Goal: Book appointment/travel/reservation

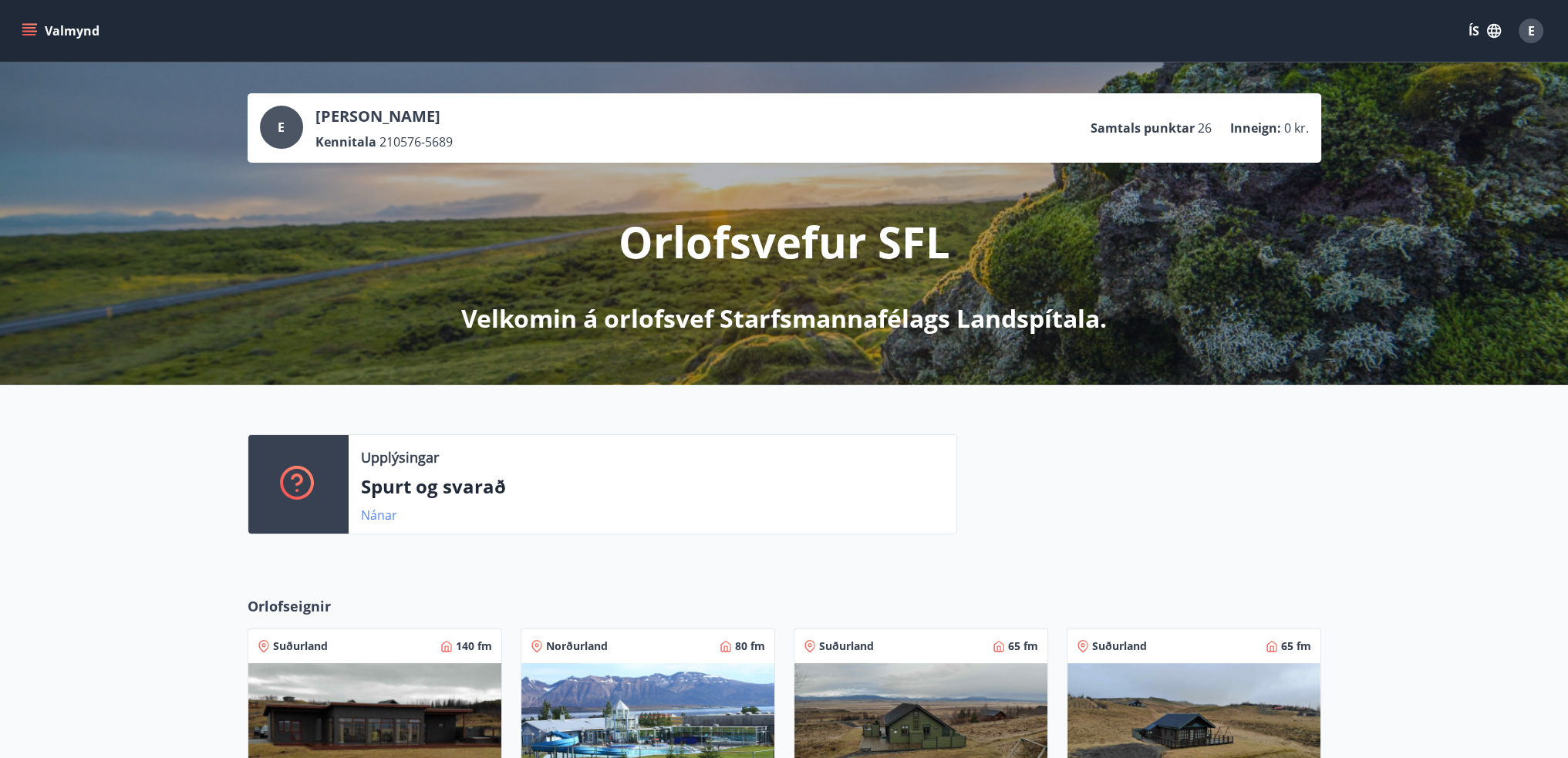
click at [381, 518] on link "Nánar" at bounding box center [379, 515] width 36 height 17
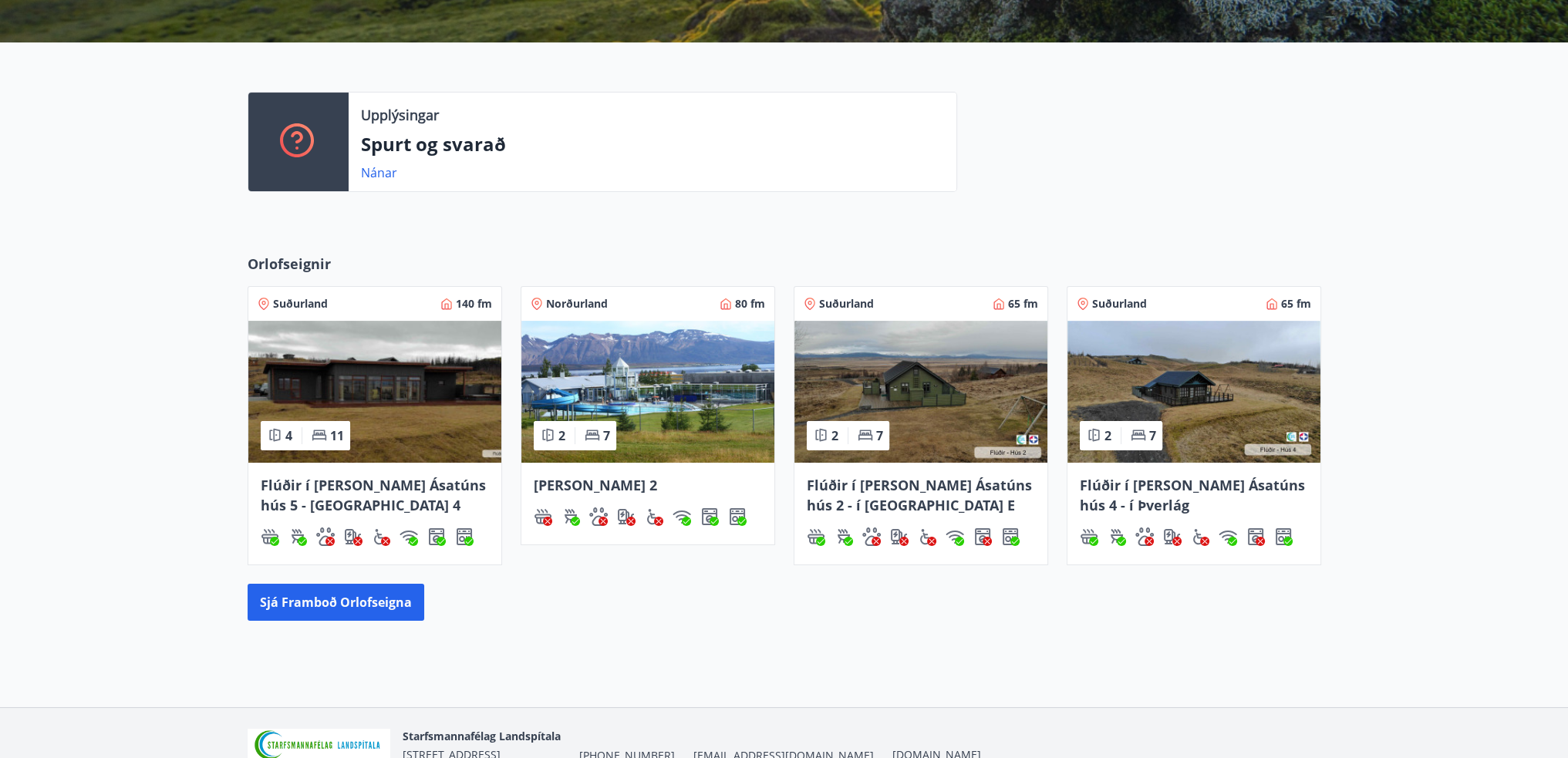
scroll to position [420, 0]
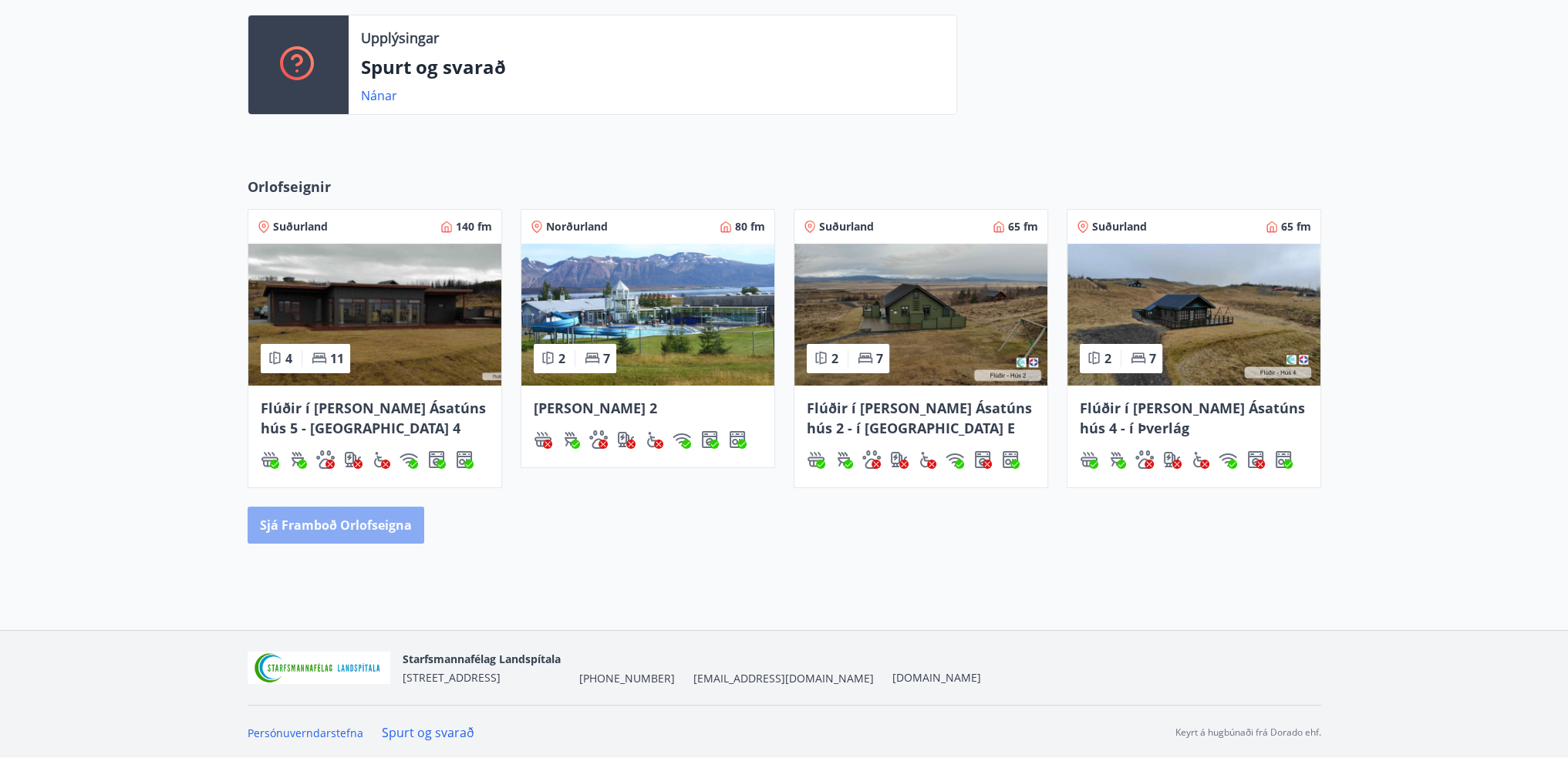
click at [377, 526] on button "Sjá framboð orlofseigna" at bounding box center [336, 525] width 177 height 37
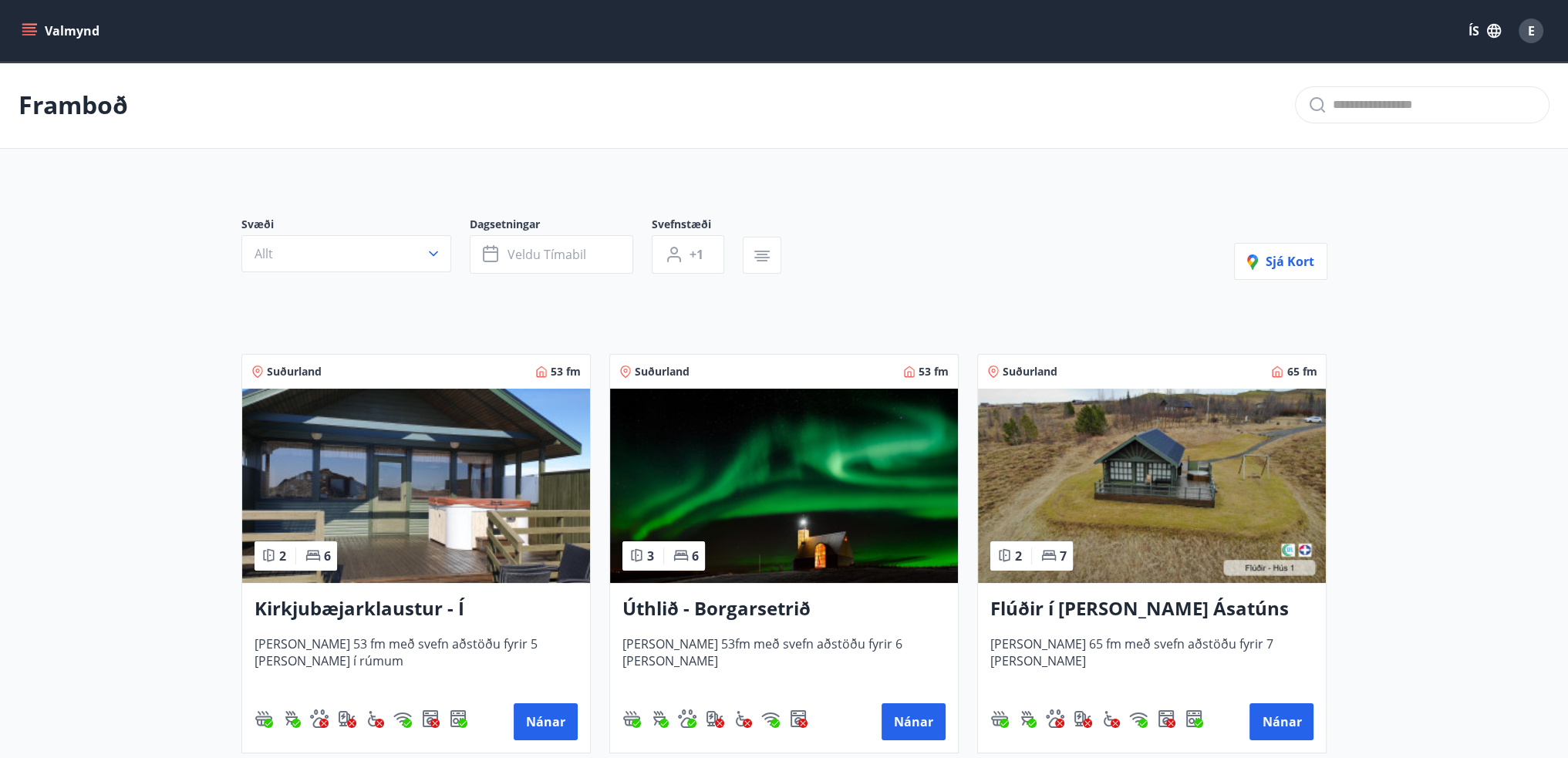
click at [441, 255] on button "Allt" at bounding box center [346, 253] width 209 height 37
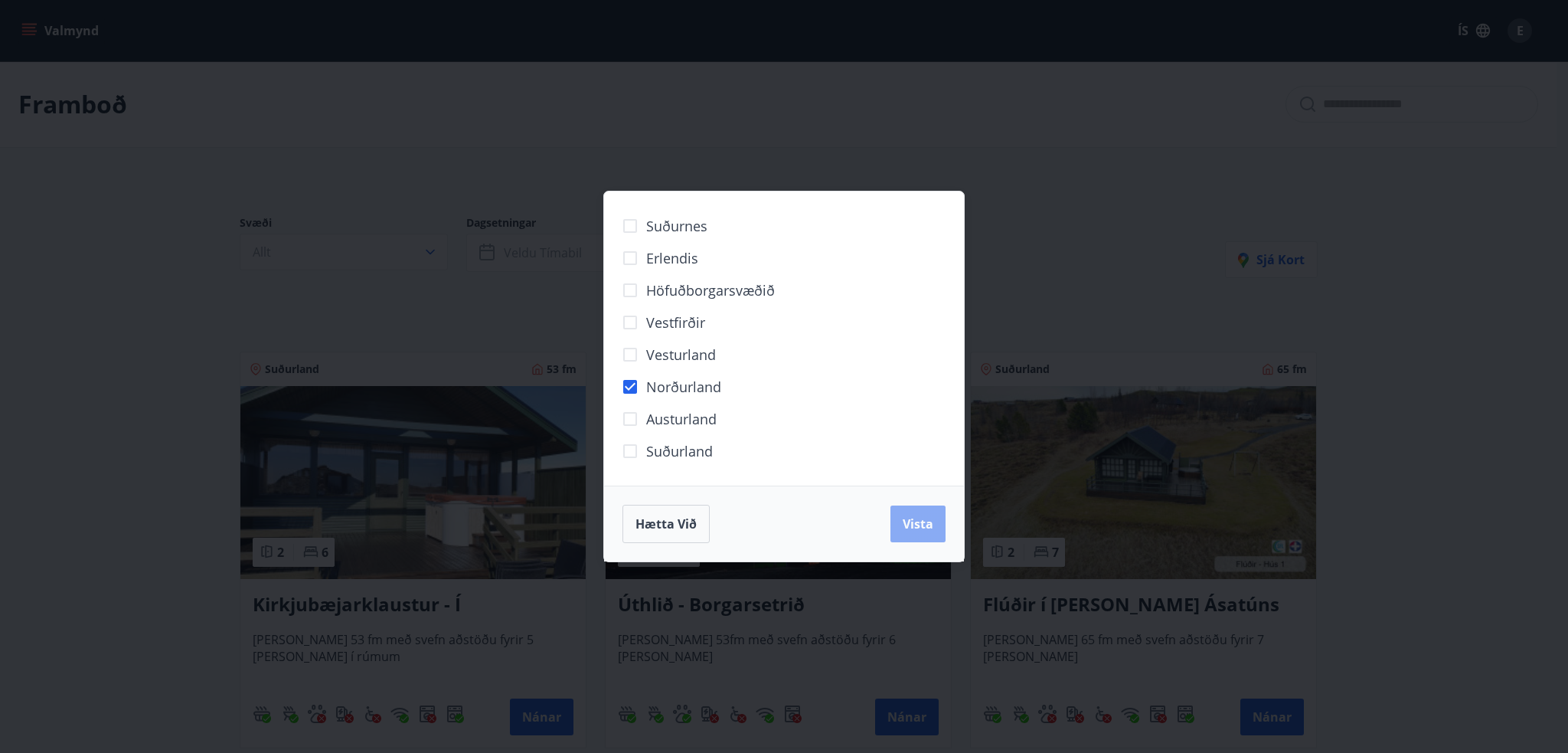
click at [909, 524] on span "Vista" at bounding box center [917, 524] width 30 height 17
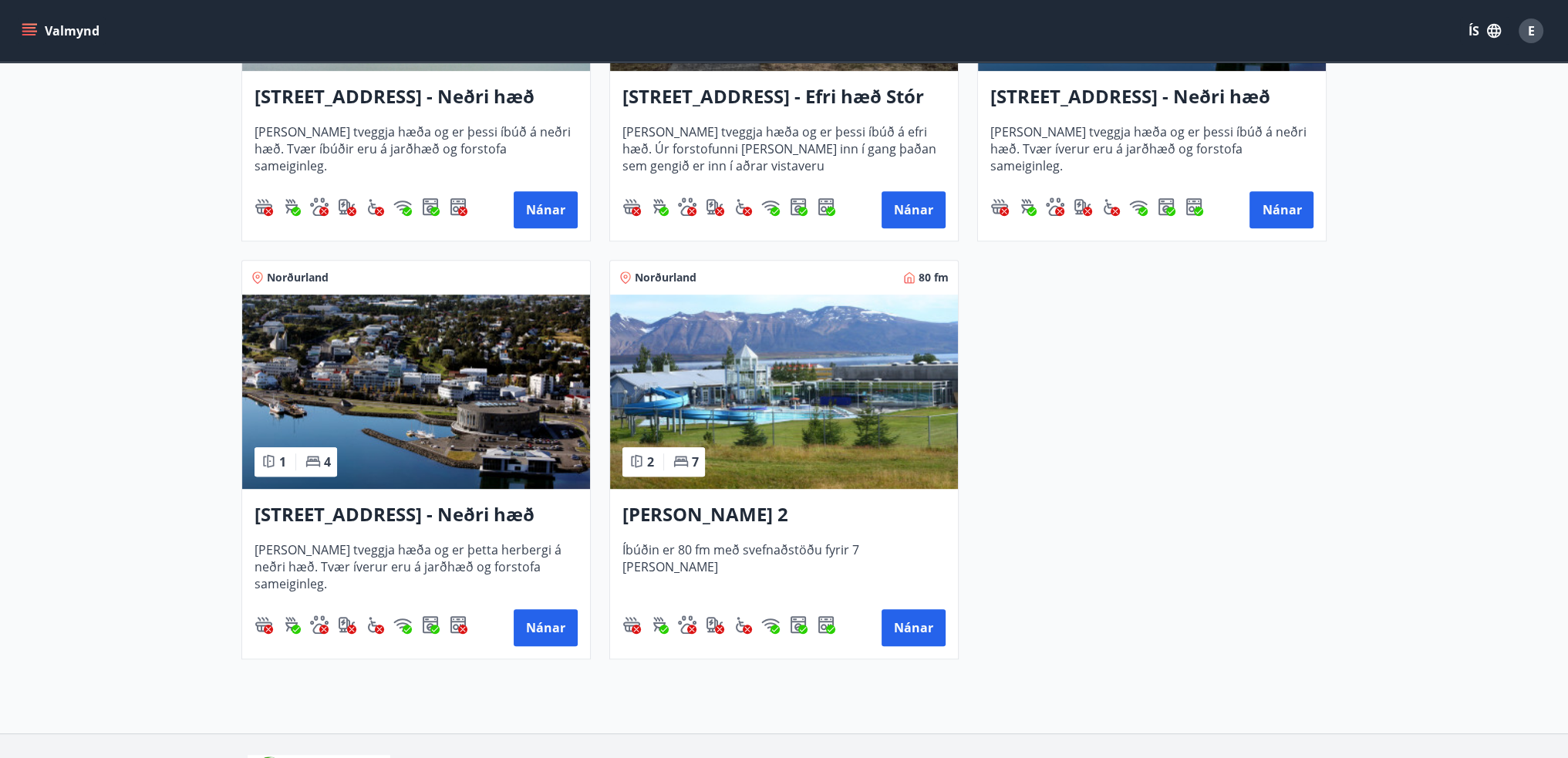
scroll to position [1003, 0]
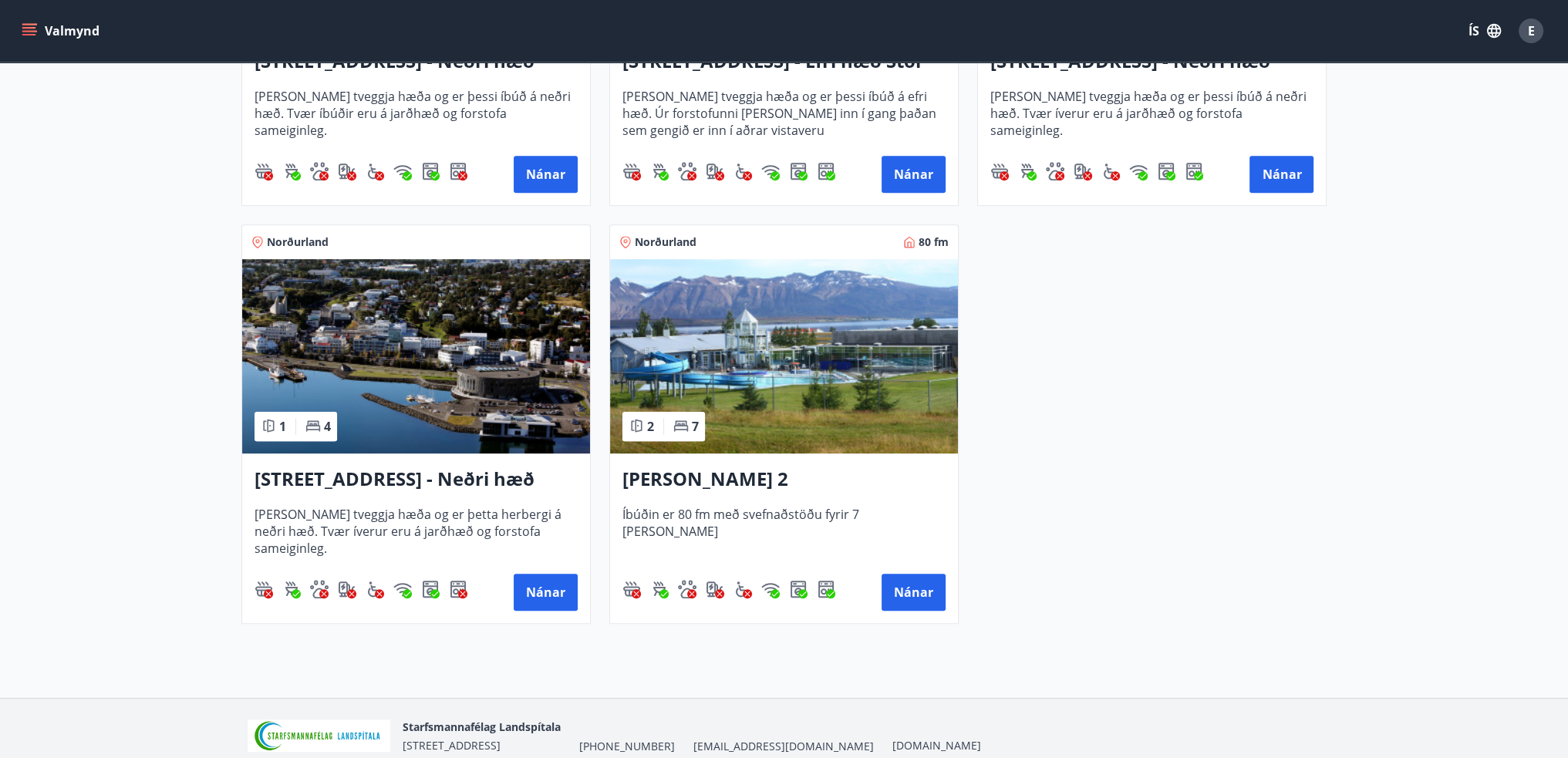
click at [696, 482] on h3 "[PERSON_NAME] 2" at bounding box center [784, 480] width 323 height 28
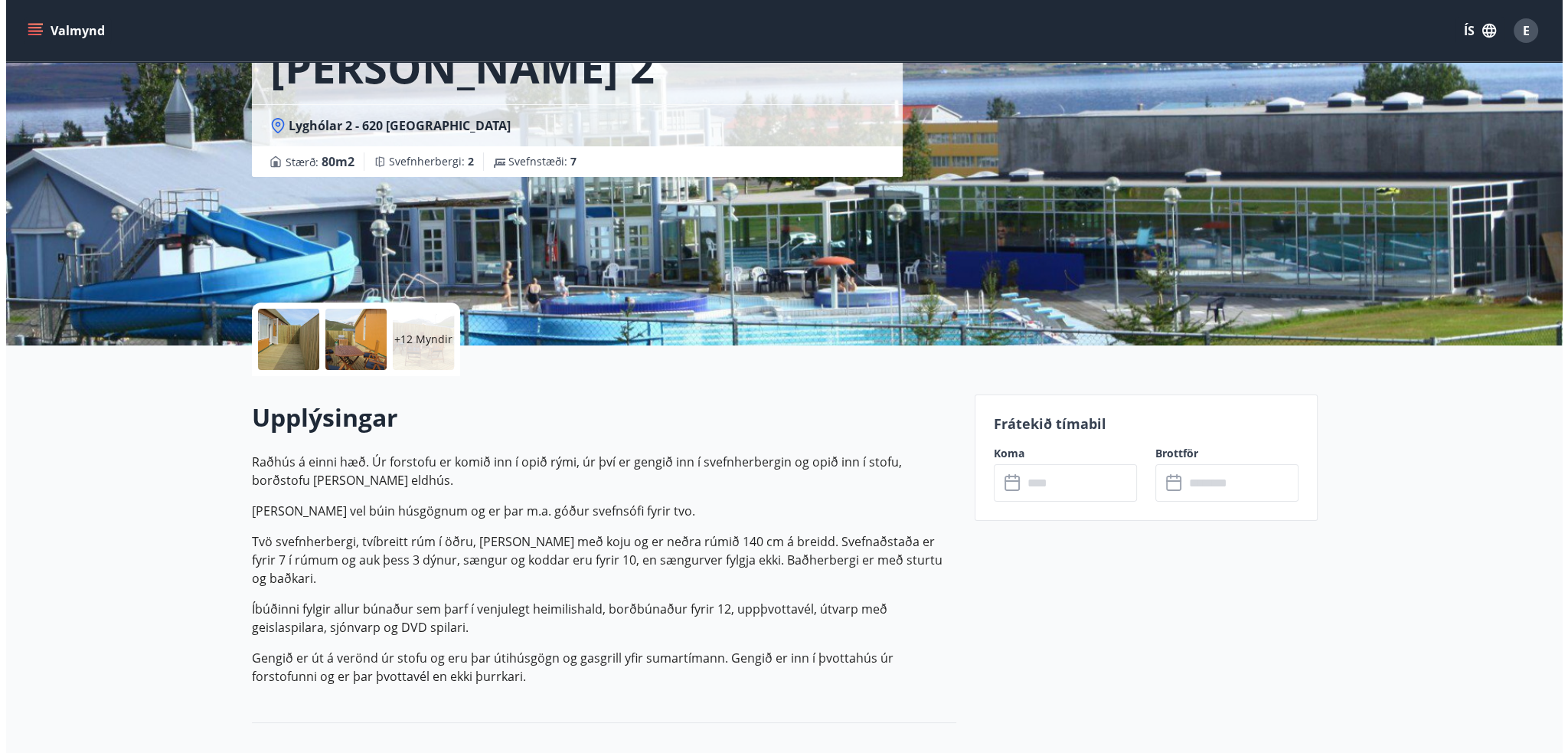
scroll to position [229, 0]
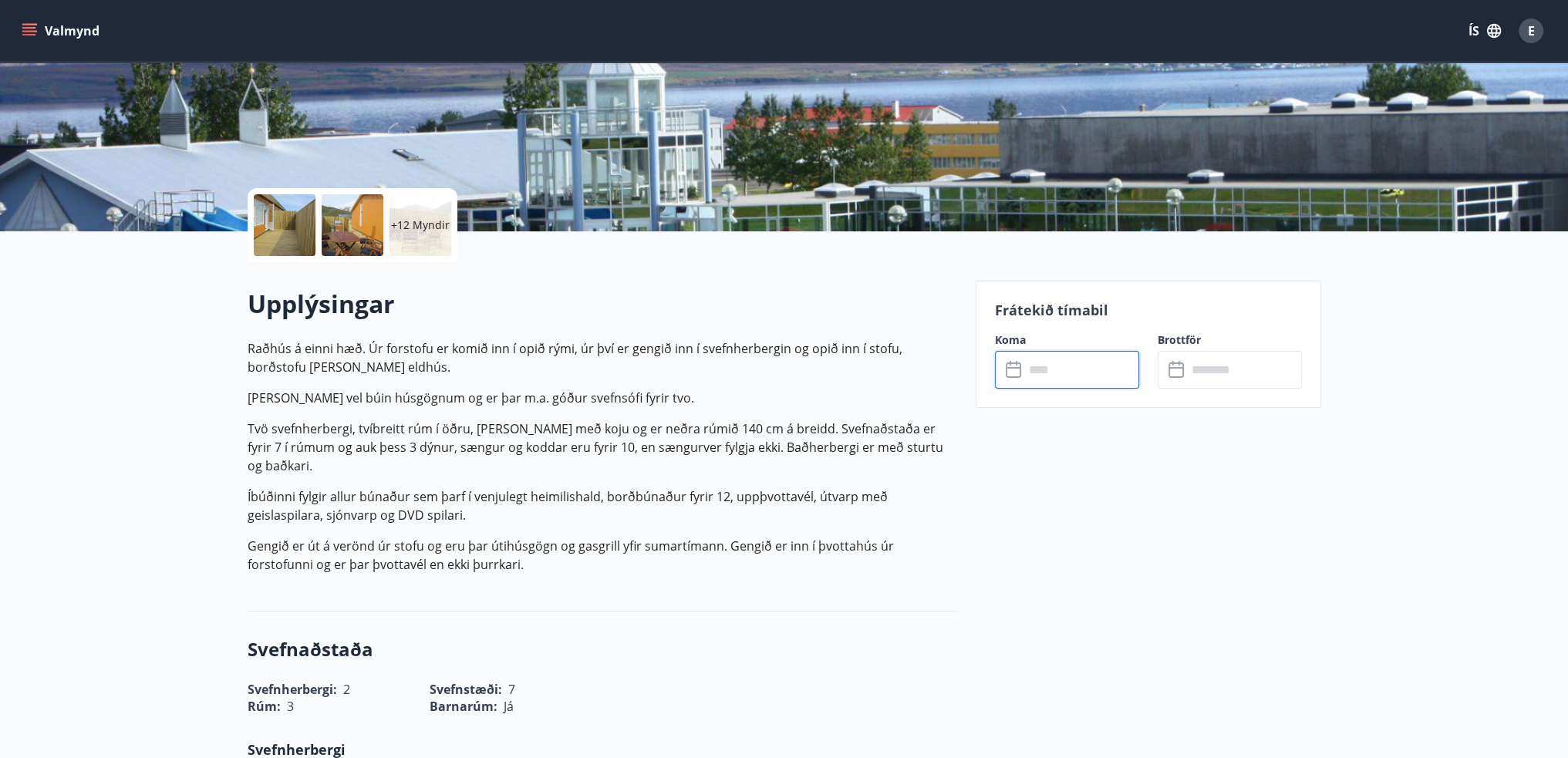
click at [1036, 372] on input "text" at bounding box center [1082, 369] width 115 height 38
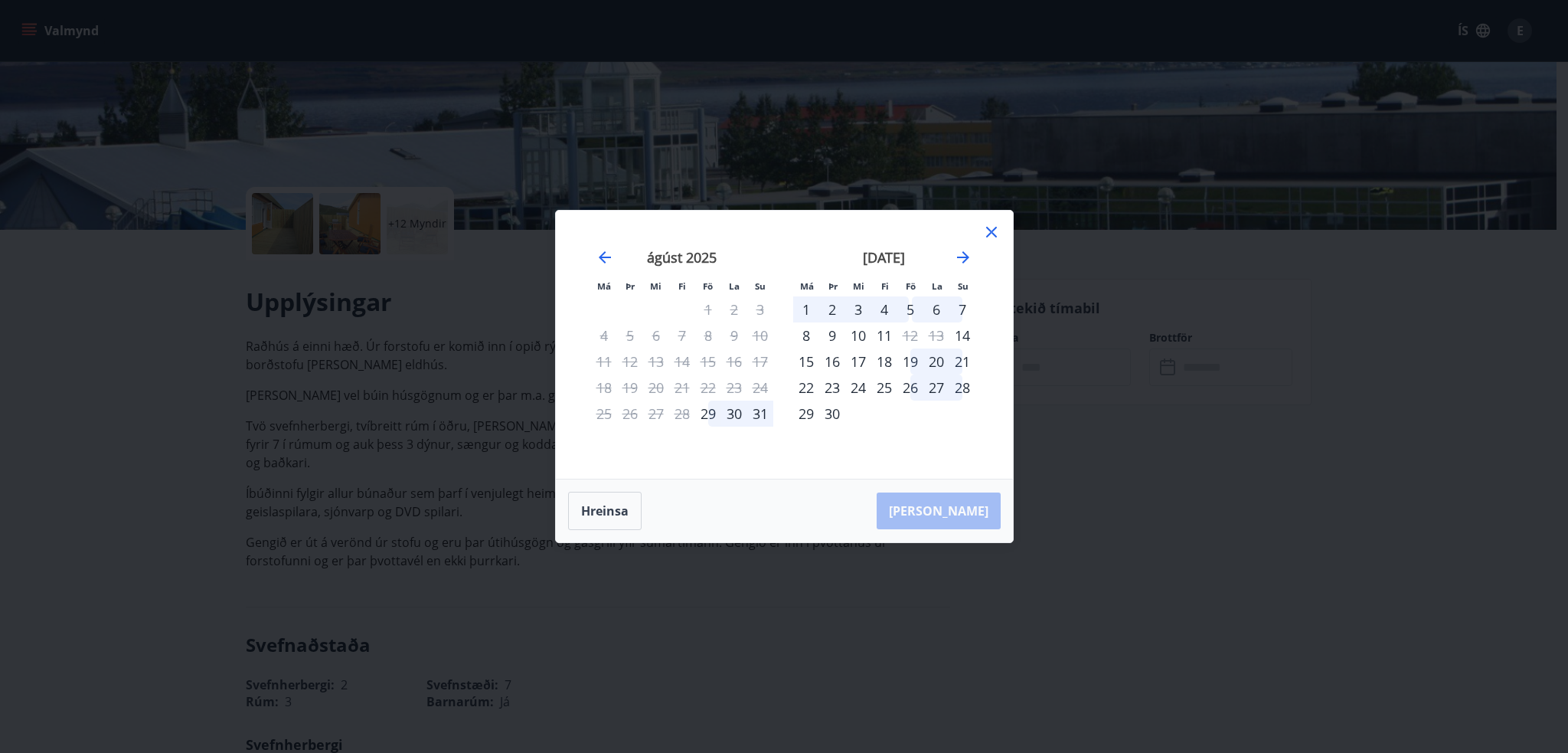
click at [993, 228] on icon at bounding box center [991, 232] width 18 height 18
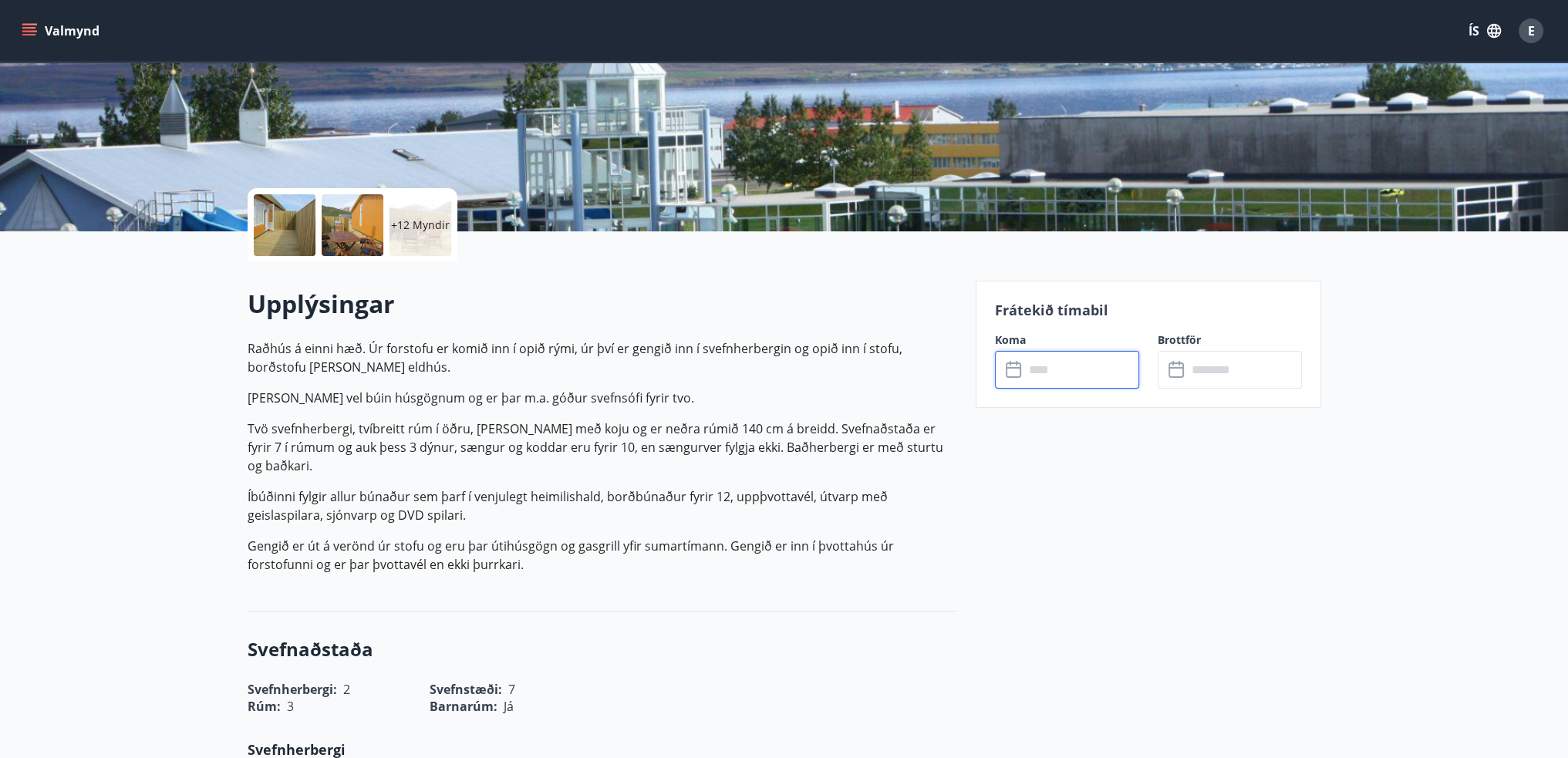
click at [296, 241] on div at bounding box center [284, 225] width 62 height 62
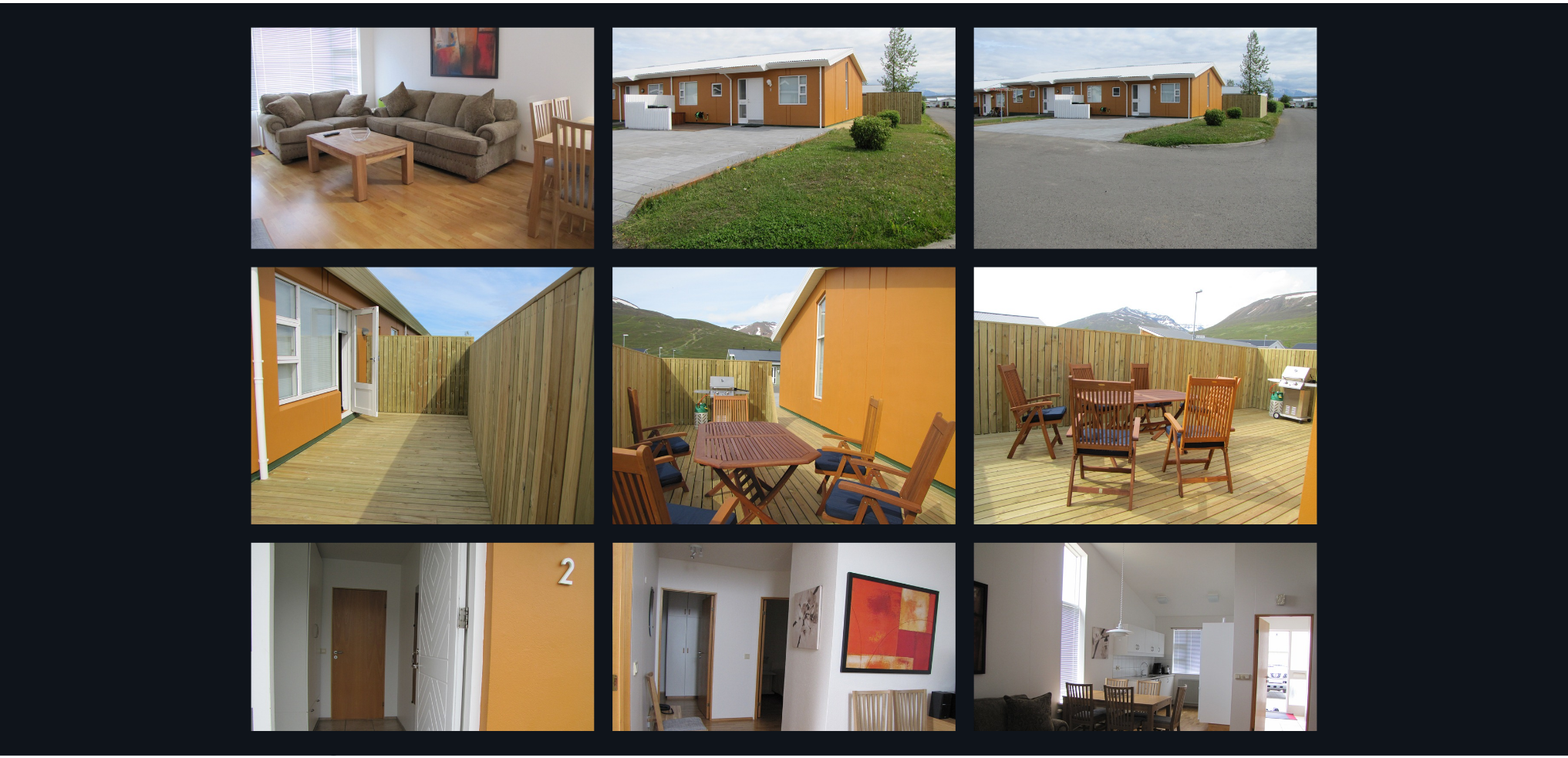
scroll to position [0, 0]
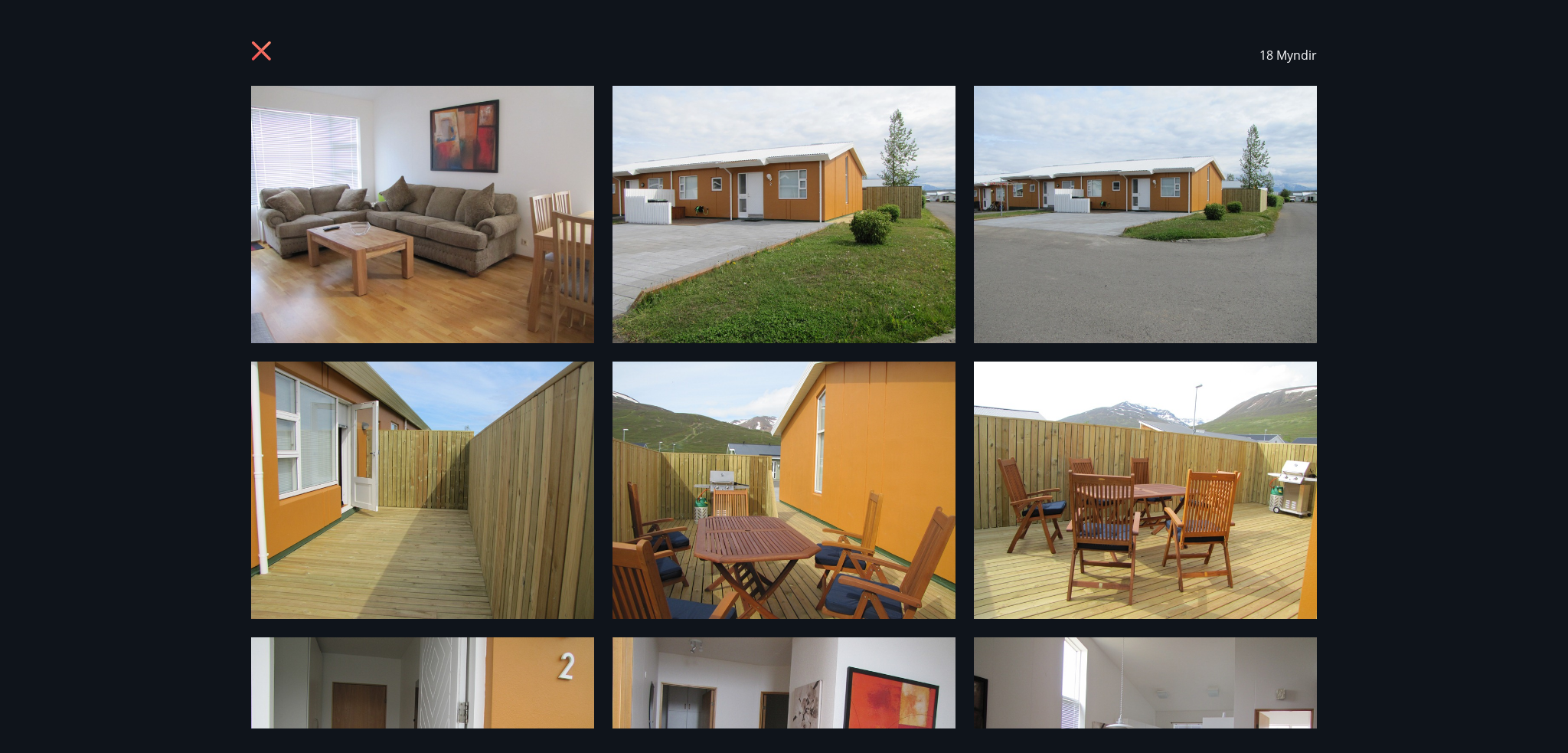
click at [266, 51] on icon at bounding box center [263, 53] width 25 height 25
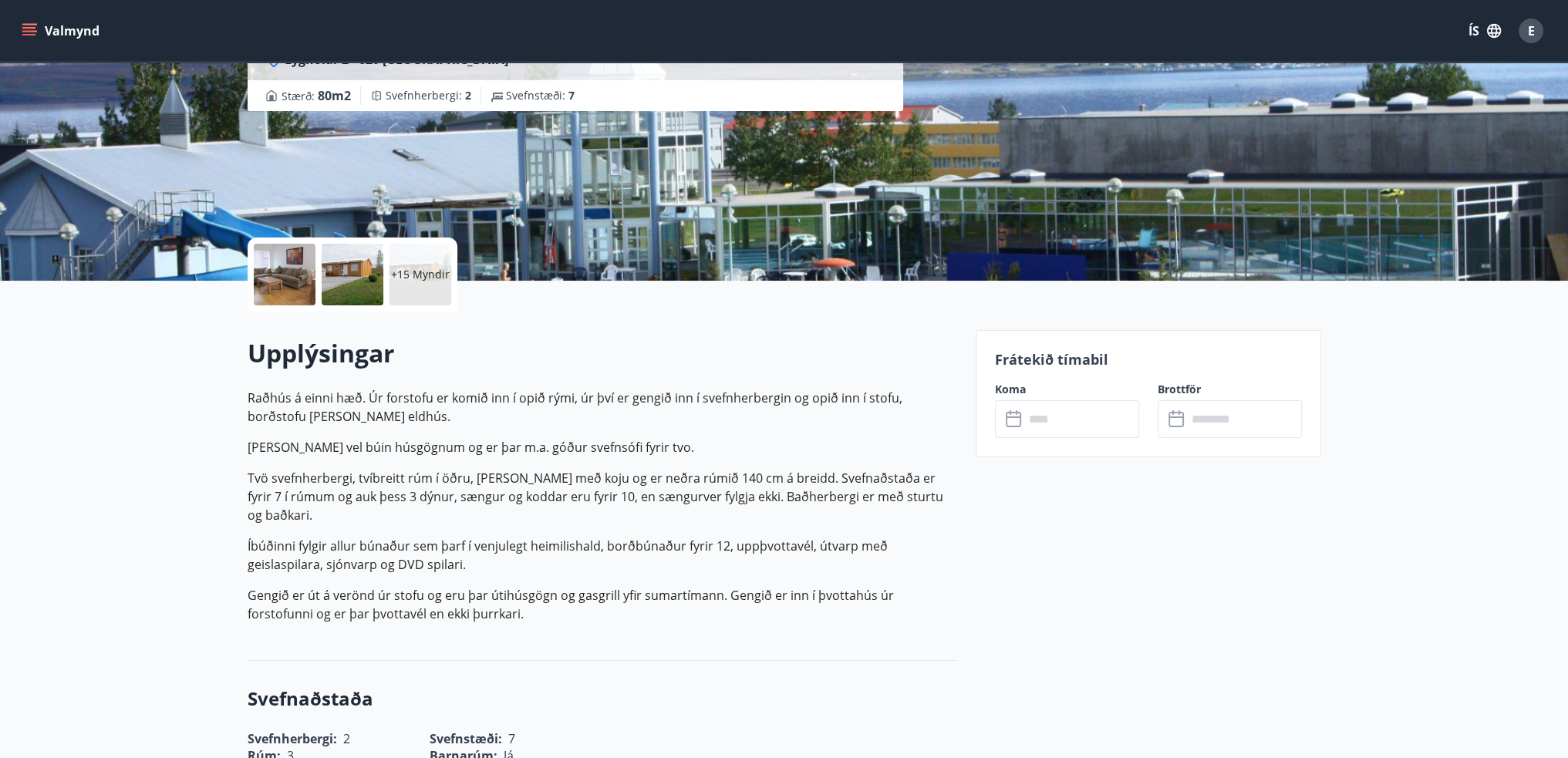
scroll to position [154, 0]
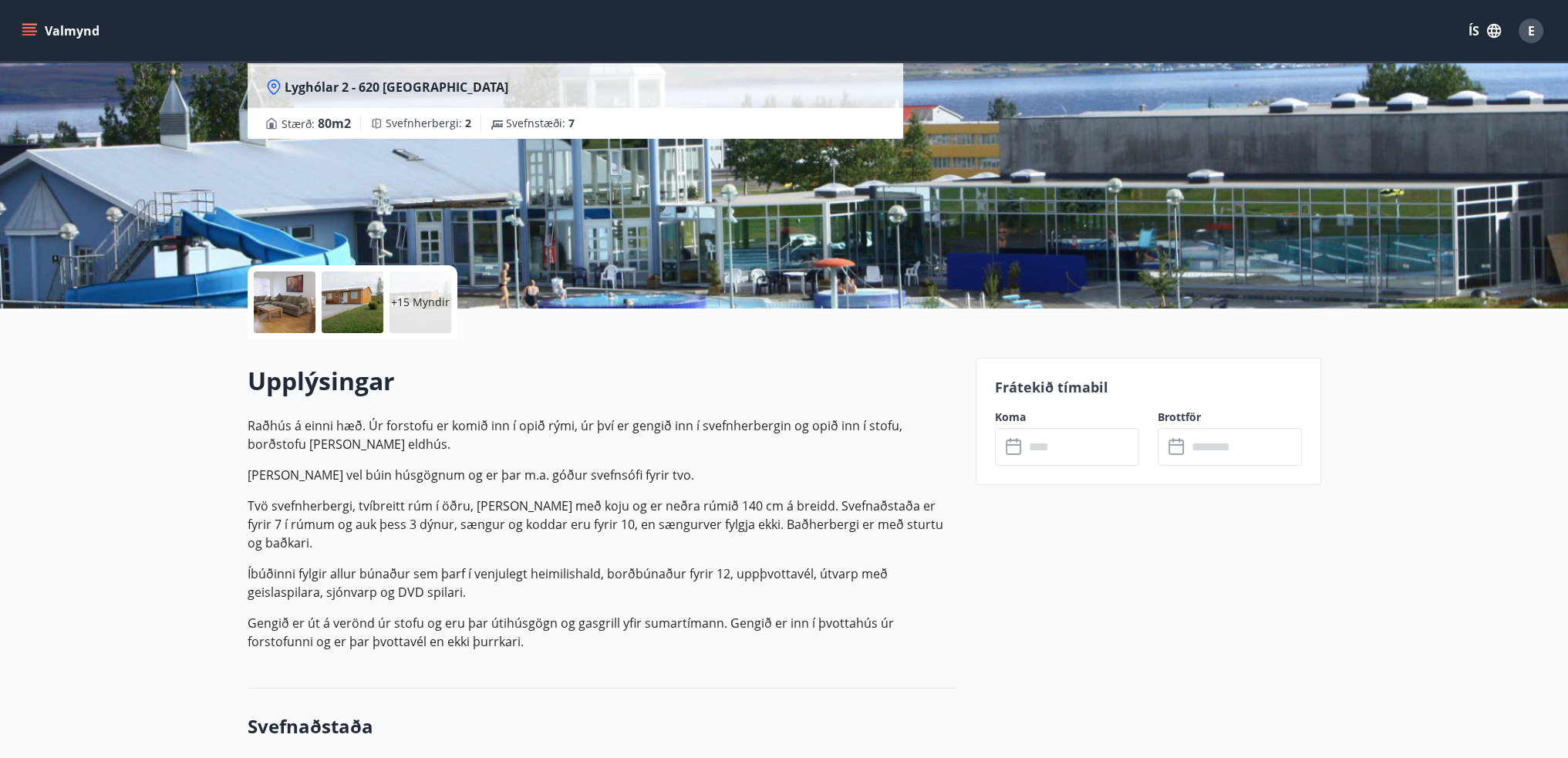
click at [1055, 455] on input "text" at bounding box center [1082, 446] width 115 height 38
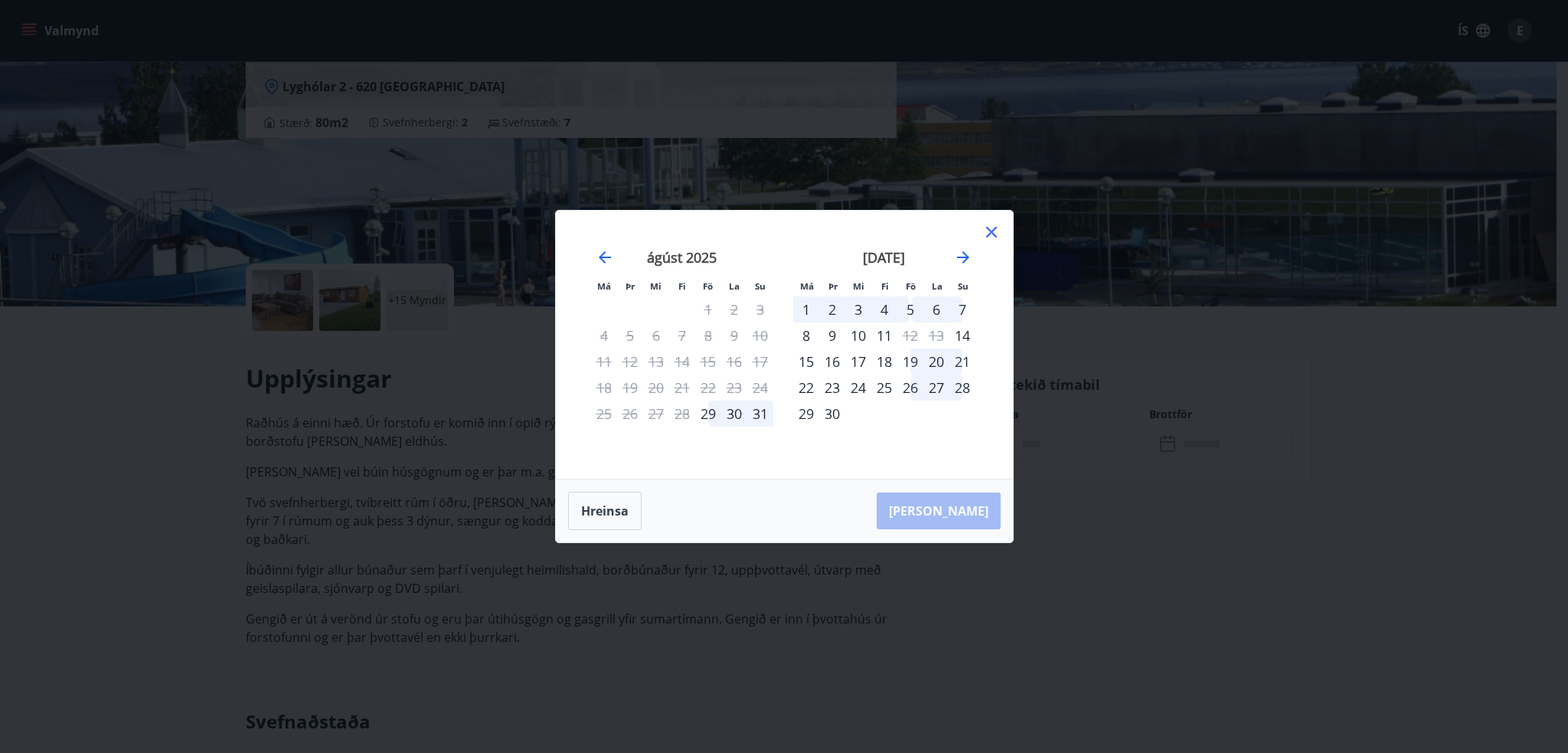
click at [913, 390] on div "26" at bounding box center [910, 387] width 26 height 26
click at [964, 388] on div "28" at bounding box center [962, 387] width 26 height 26
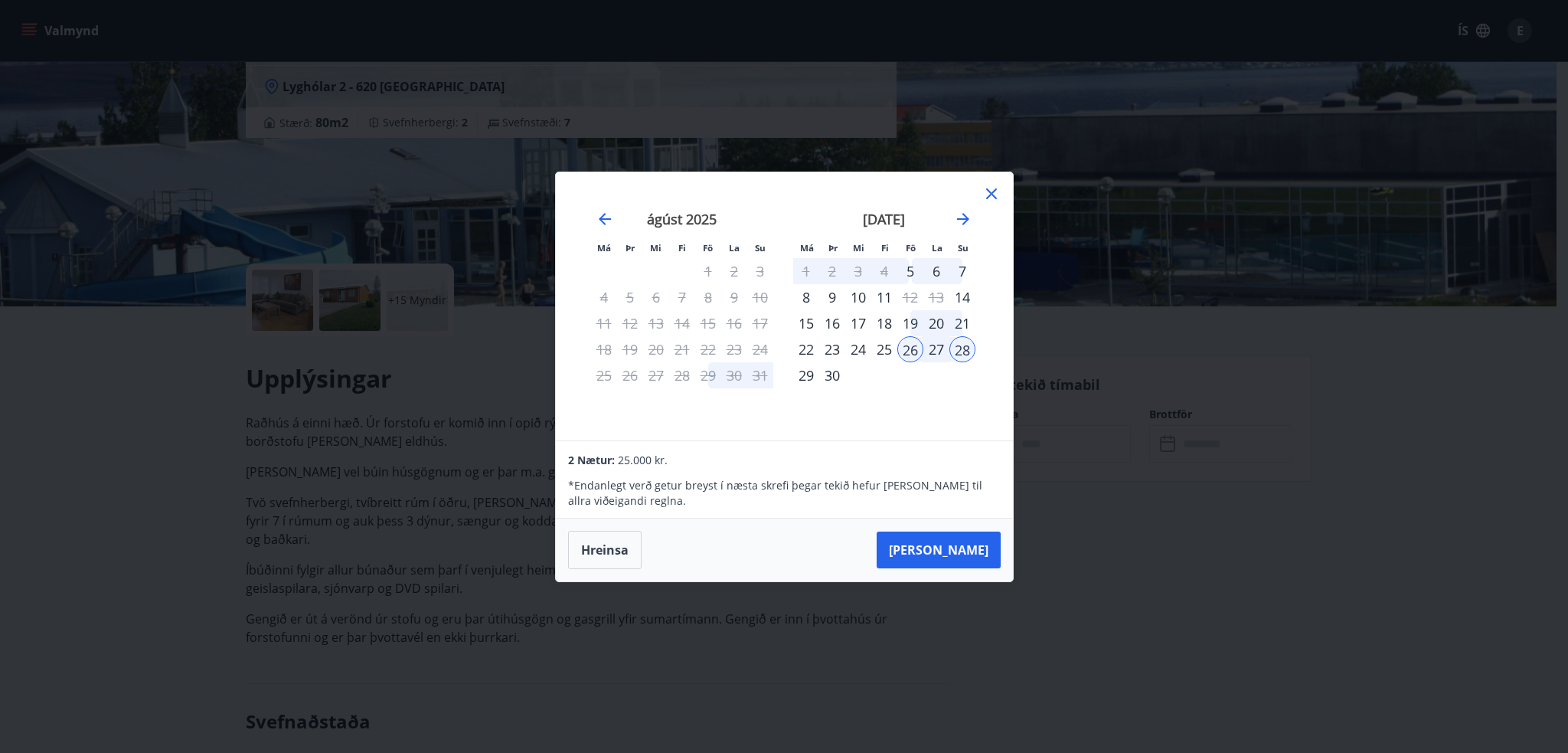
click at [991, 190] on icon at bounding box center [991, 194] width 18 height 18
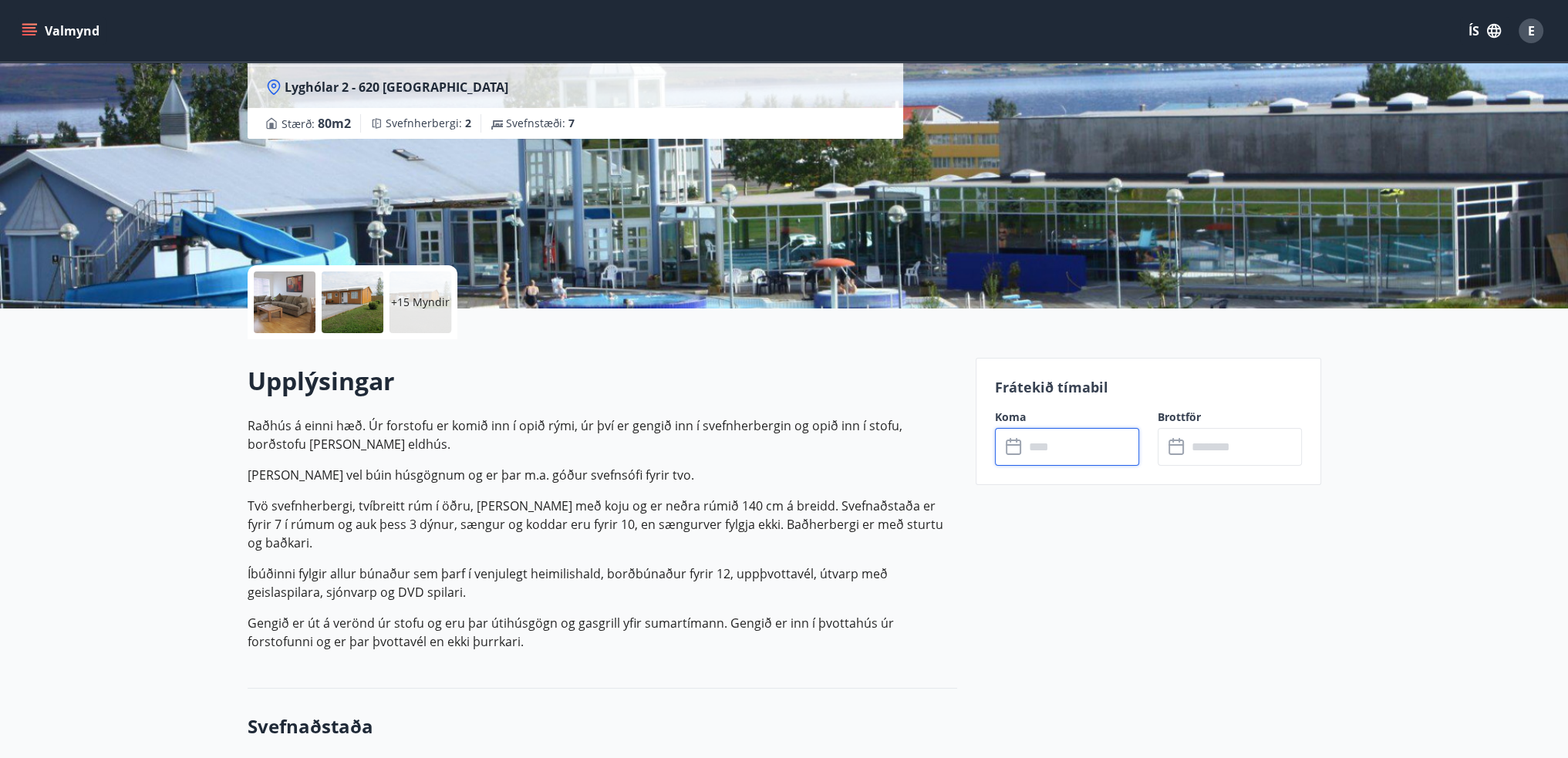
click at [281, 307] on div at bounding box center [284, 302] width 62 height 62
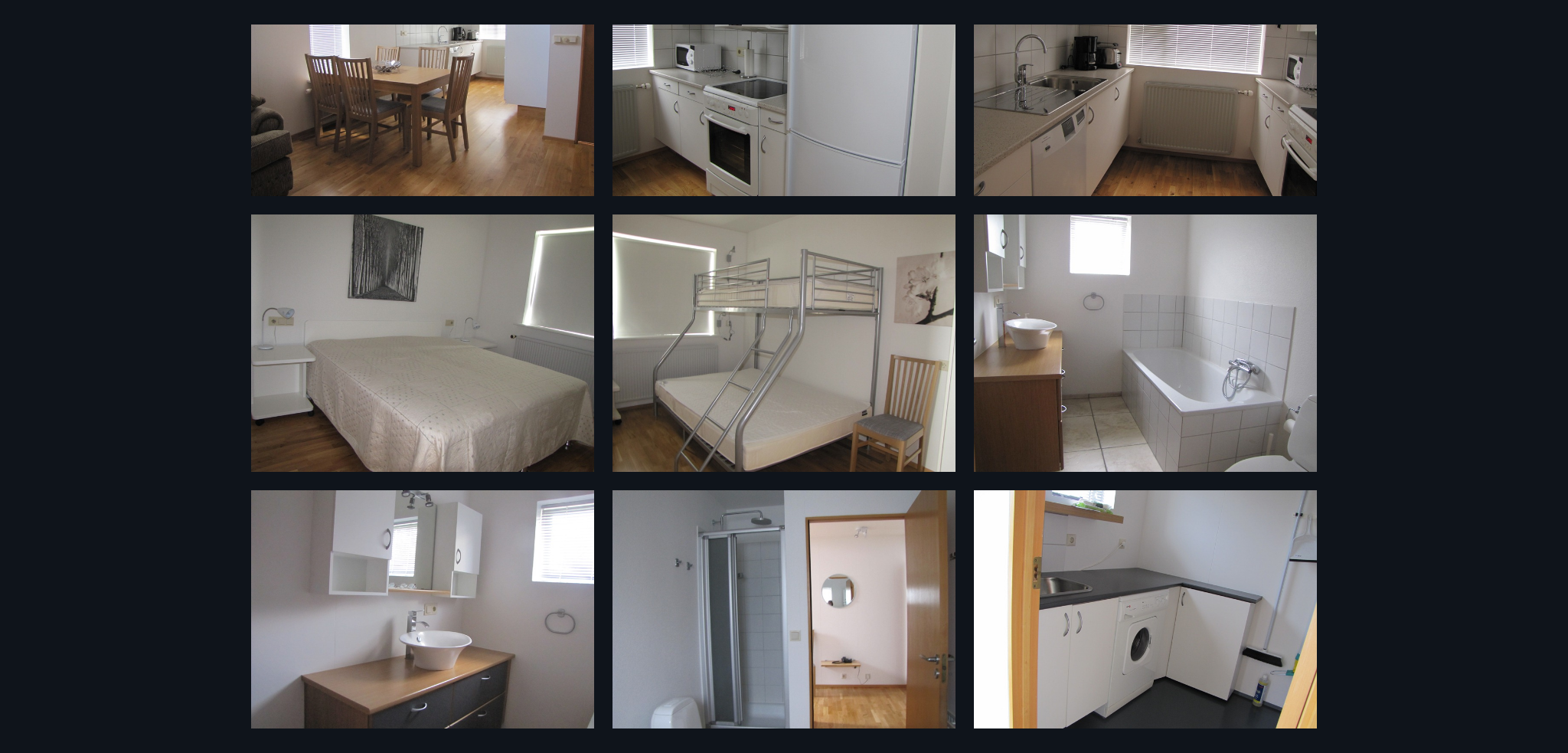
scroll to position [998, 0]
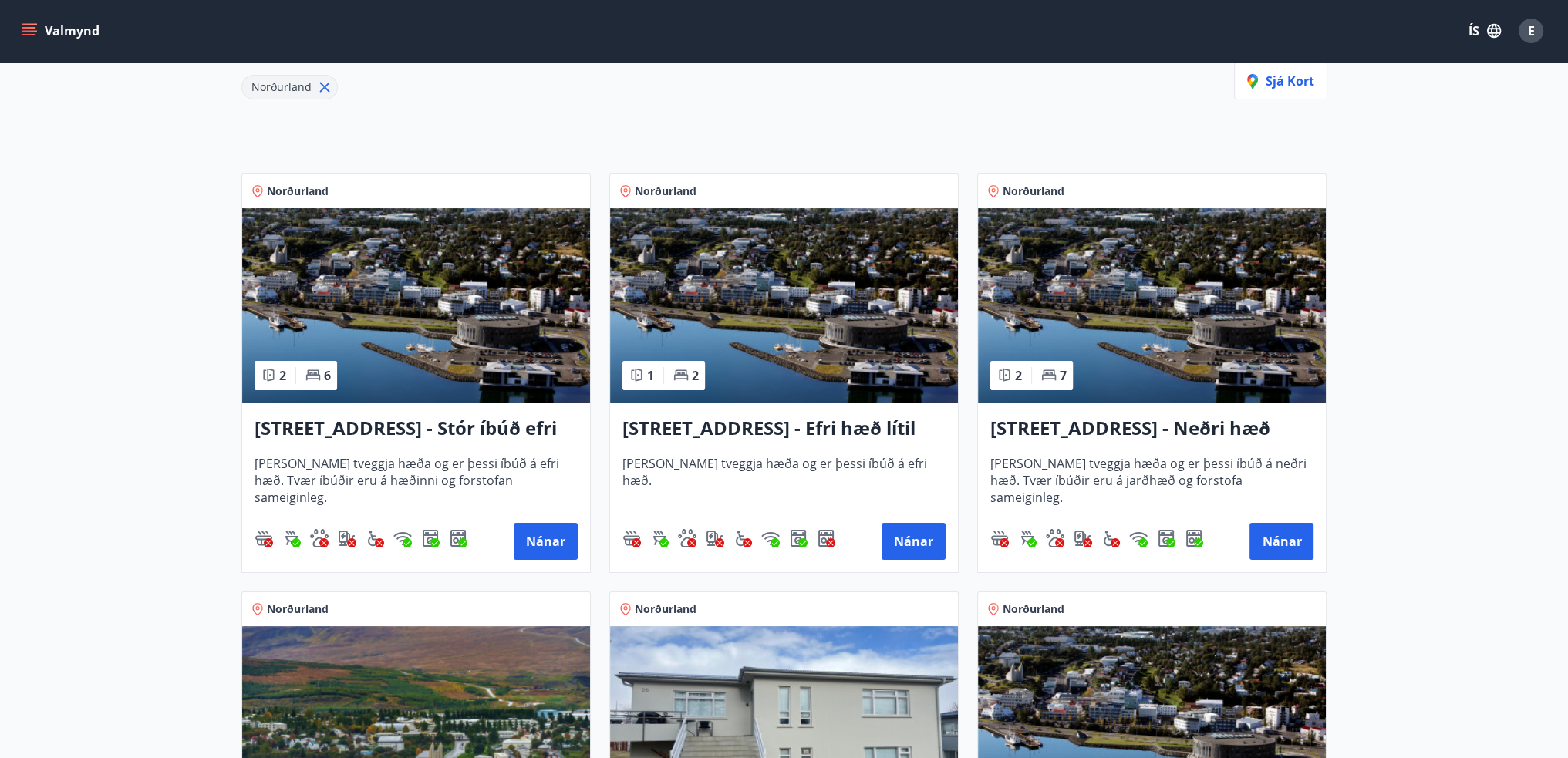
scroll to position [231, 0]
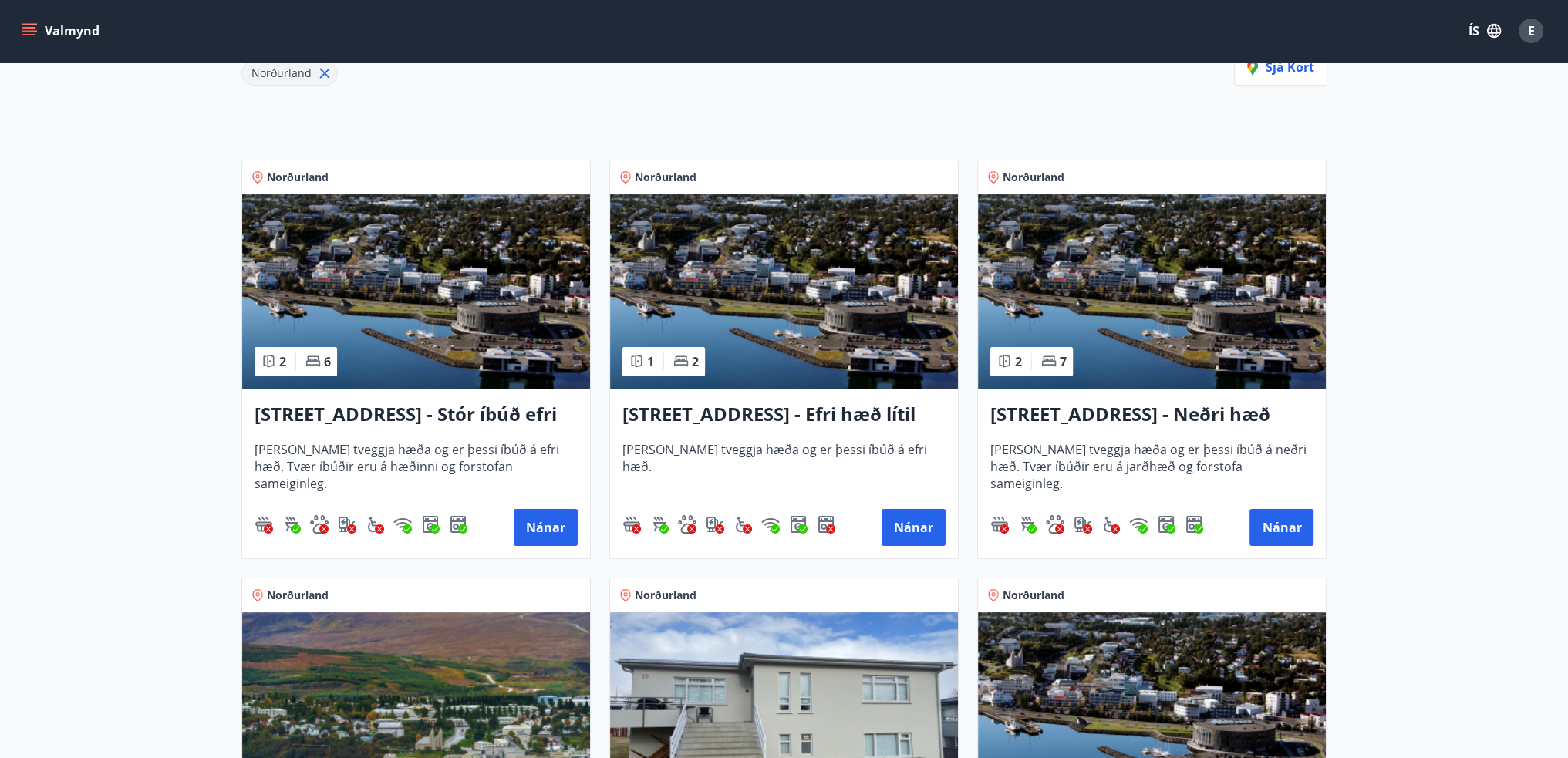
click at [388, 412] on h3 "[STREET_ADDRESS] - Stór íbúð efri hæð íbúð 1" at bounding box center [416, 415] width 323 height 28
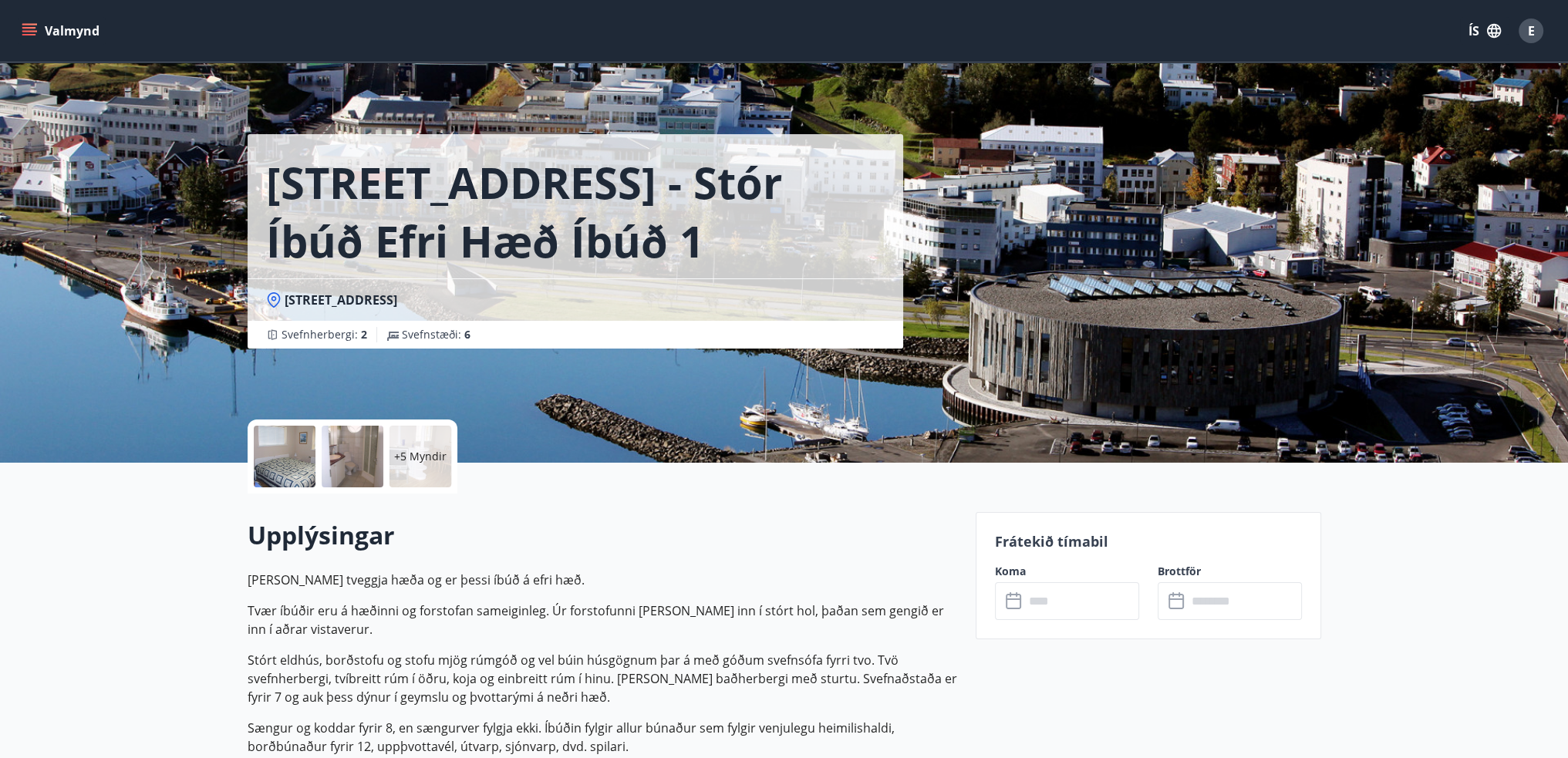
click at [297, 465] on div at bounding box center [284, 456] width 62 height 62
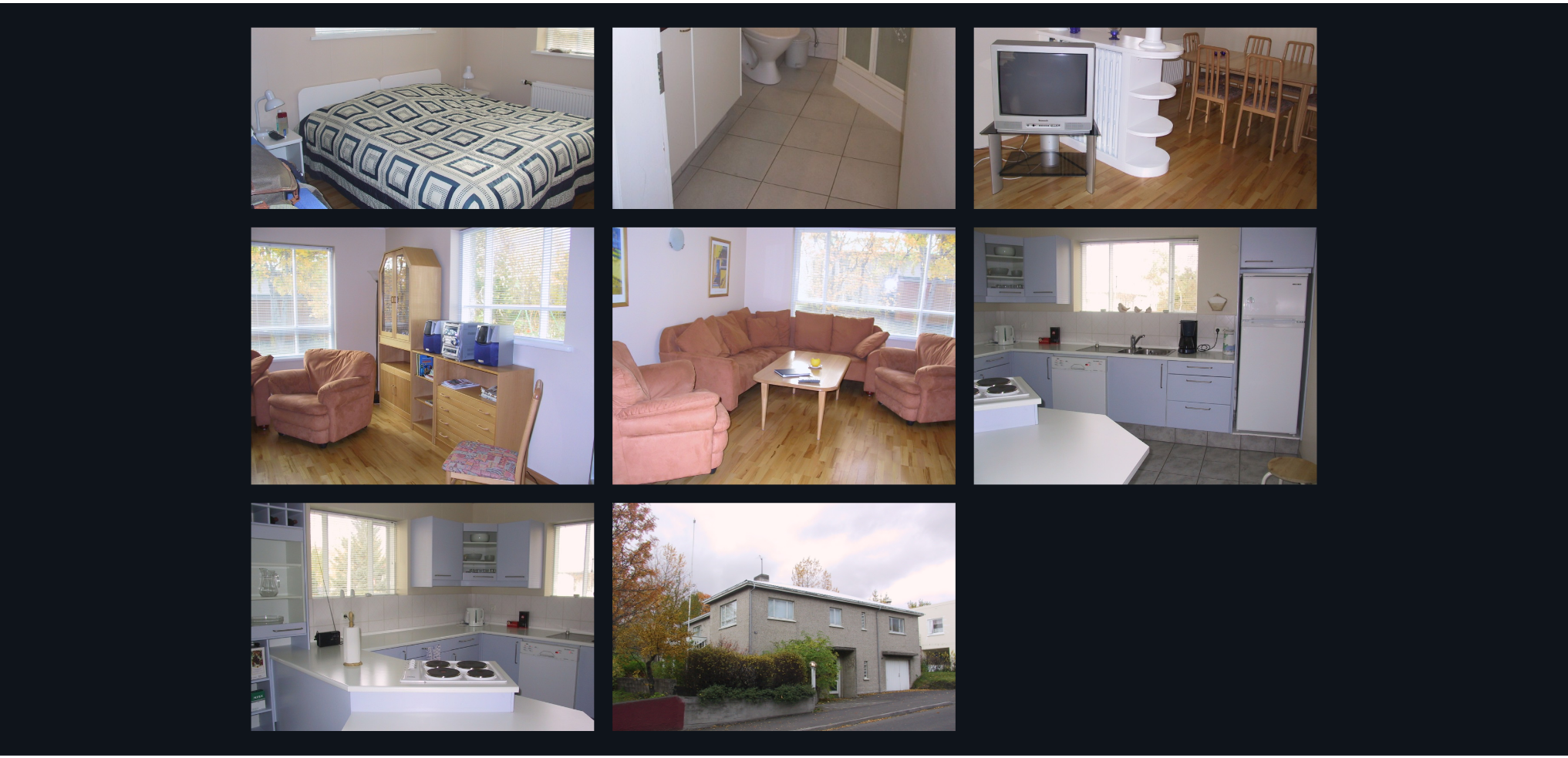
scroll to position [231, 0]
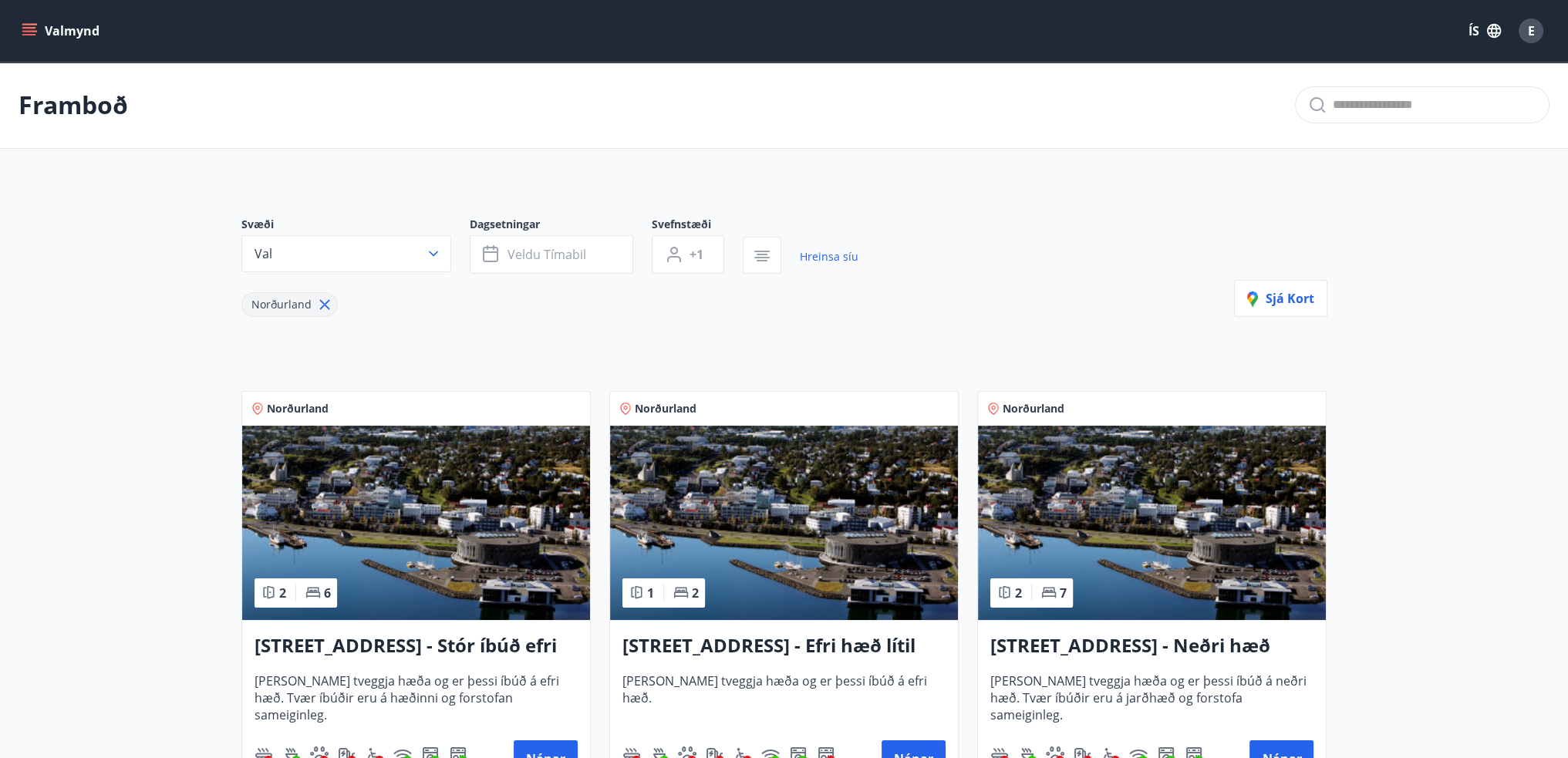
click at [478, 474] on img at bounding box center [416, 523] width 348 height 194
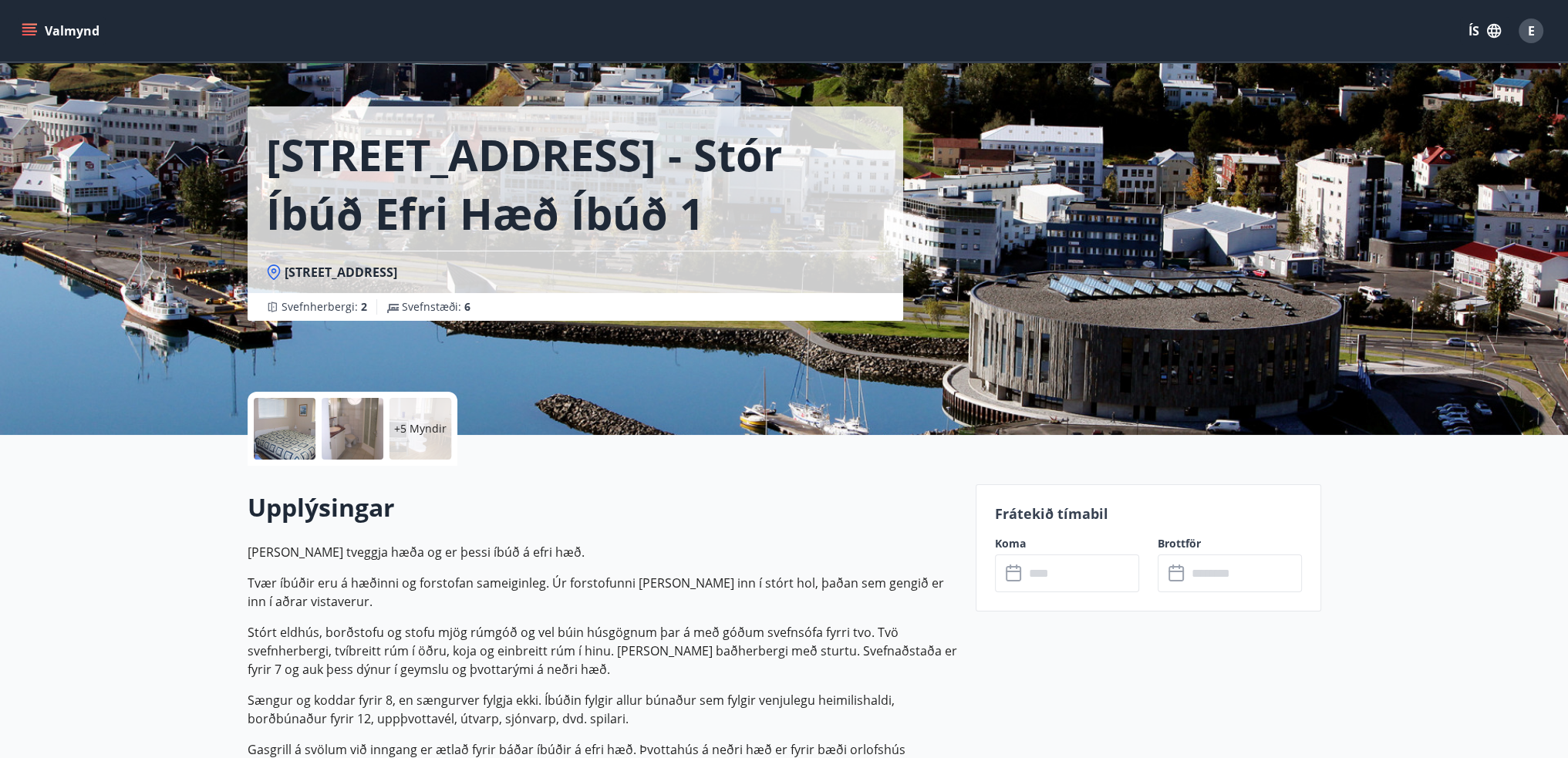
scroll to position [77, 0]
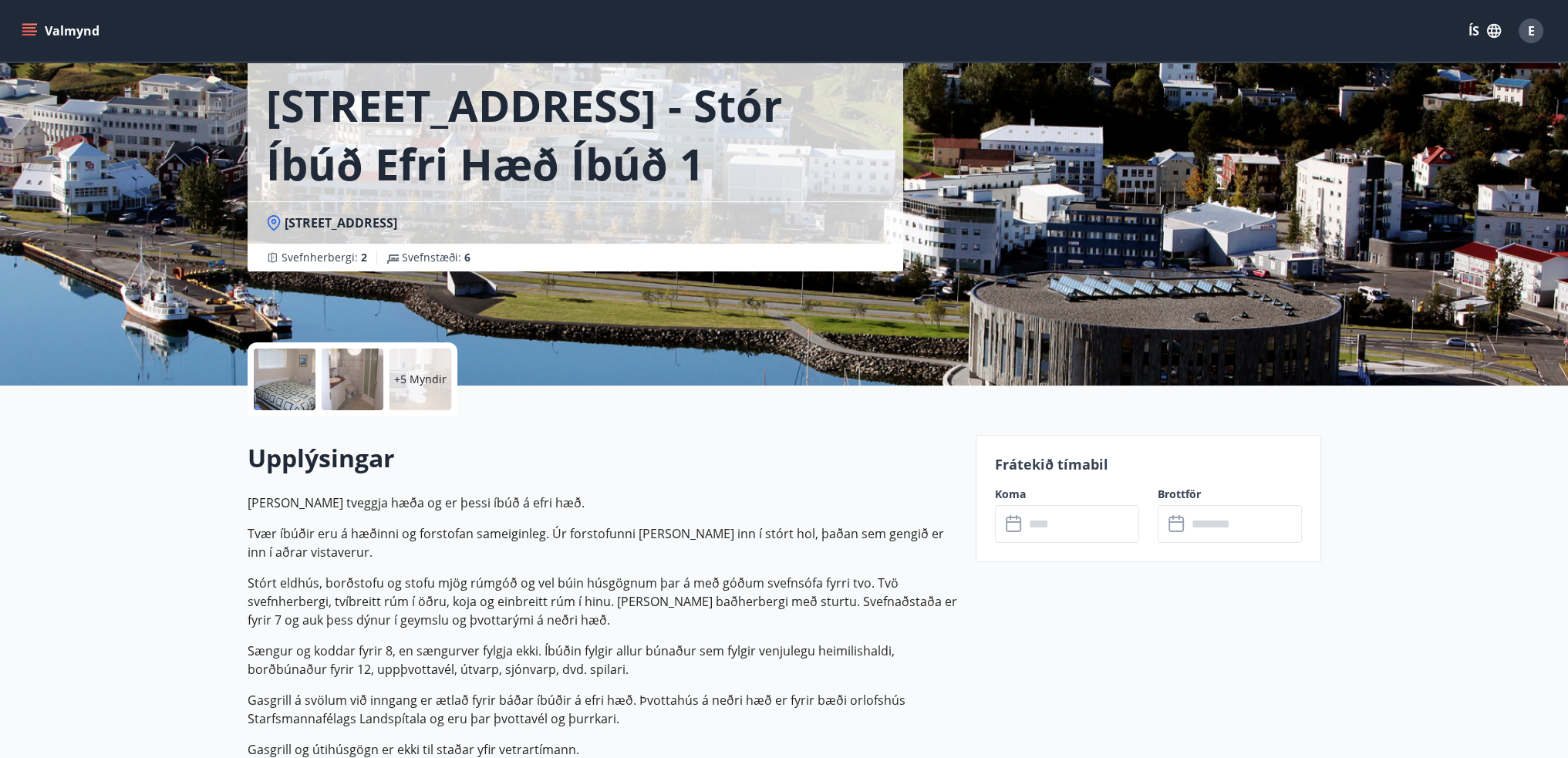
click at [1090, 521] on input "text" at bounding box center [1082, 524] width 115 height 38
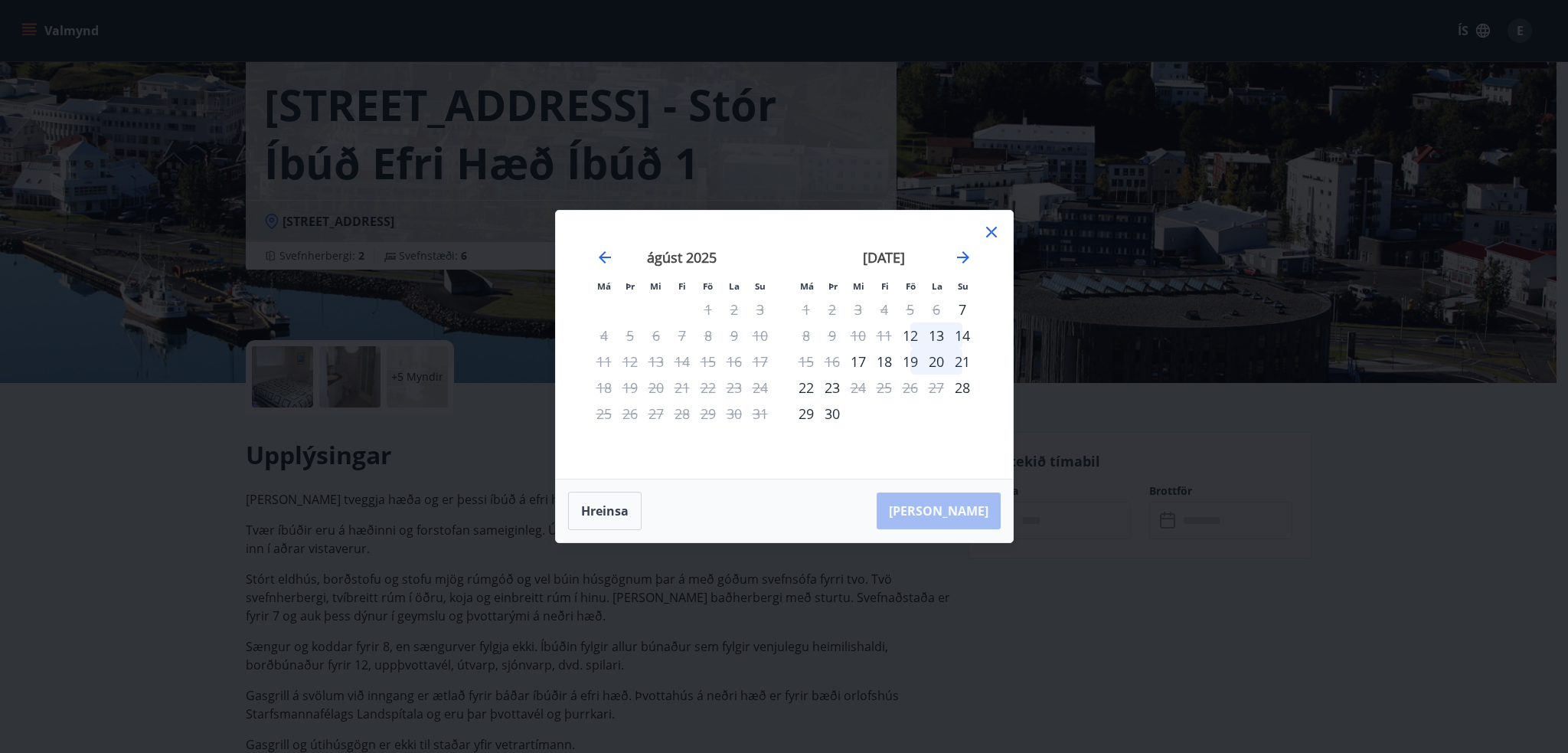
click at [990, 226] on icon at bounding box center [991, 232] width 18 height 18
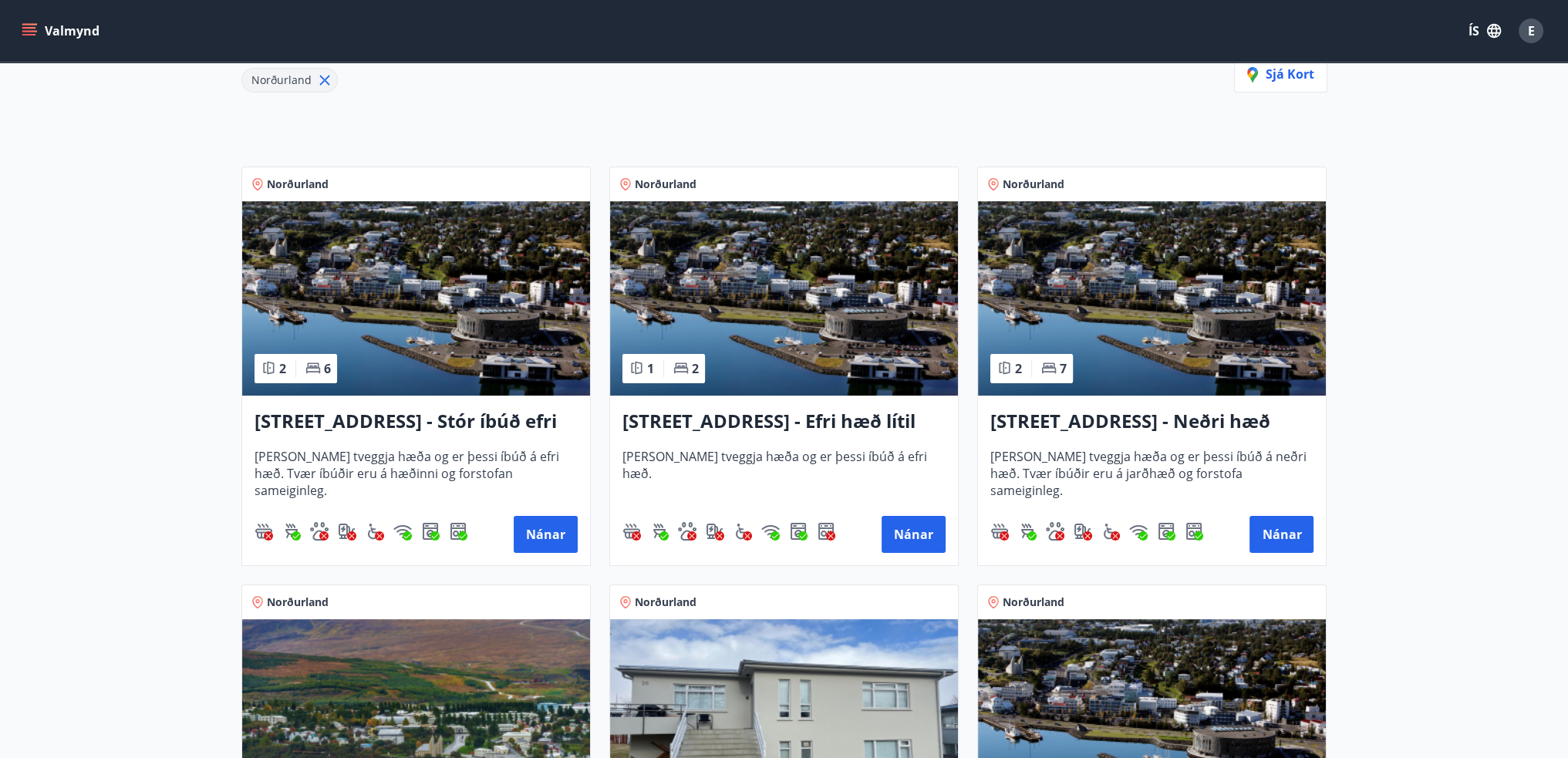
scroll to position [231, 0]
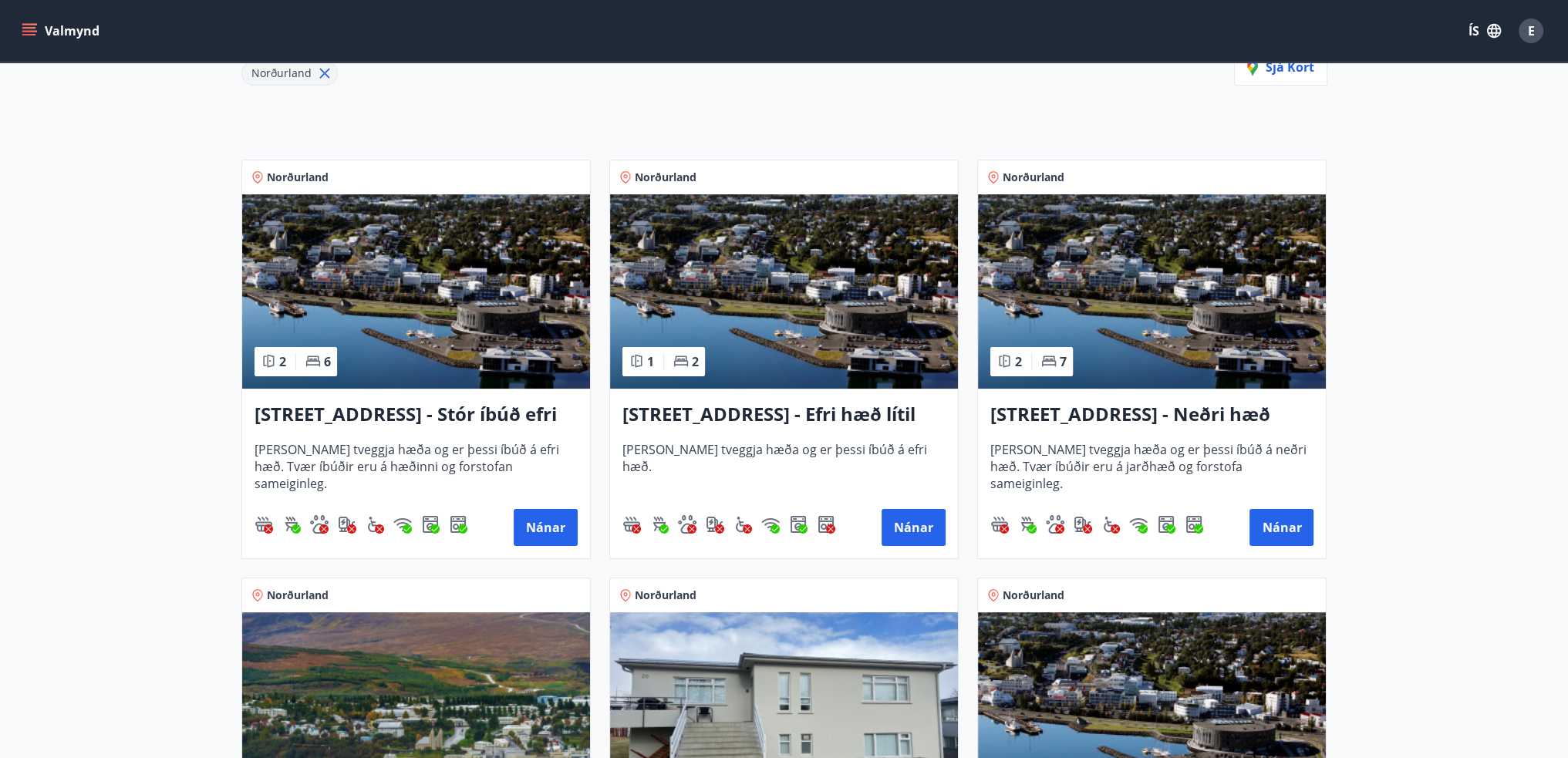
click at [1043, 401] on h3 "[STREET_ADDRESS] - Neðri hæð íbúð 3" at bounding box center [1152, 415] width 323 height 28
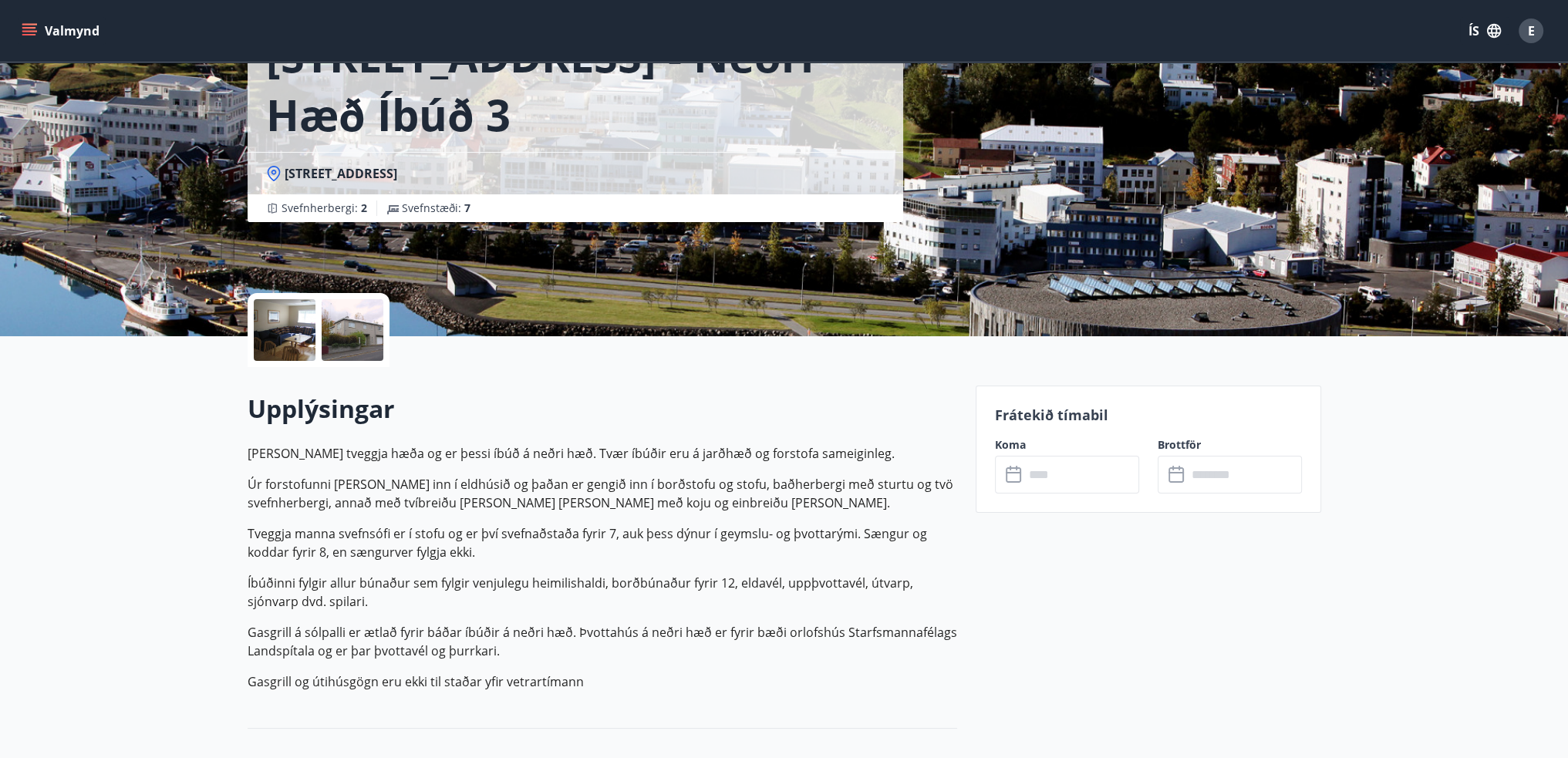
scroll to position [154, 0]
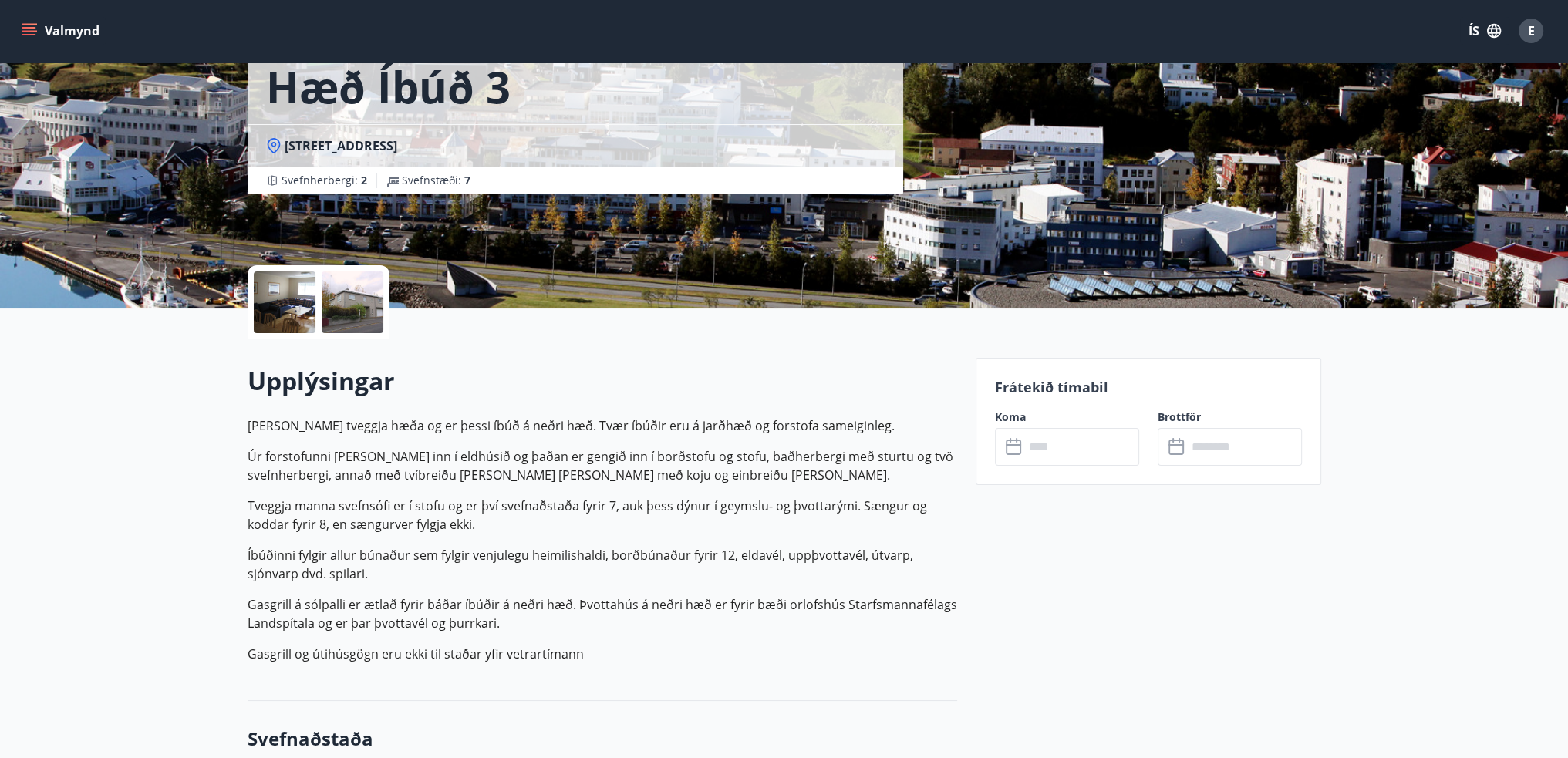
click at [1060, 458] on input "text" at bounding box center [1082, 446] width 115 height 38
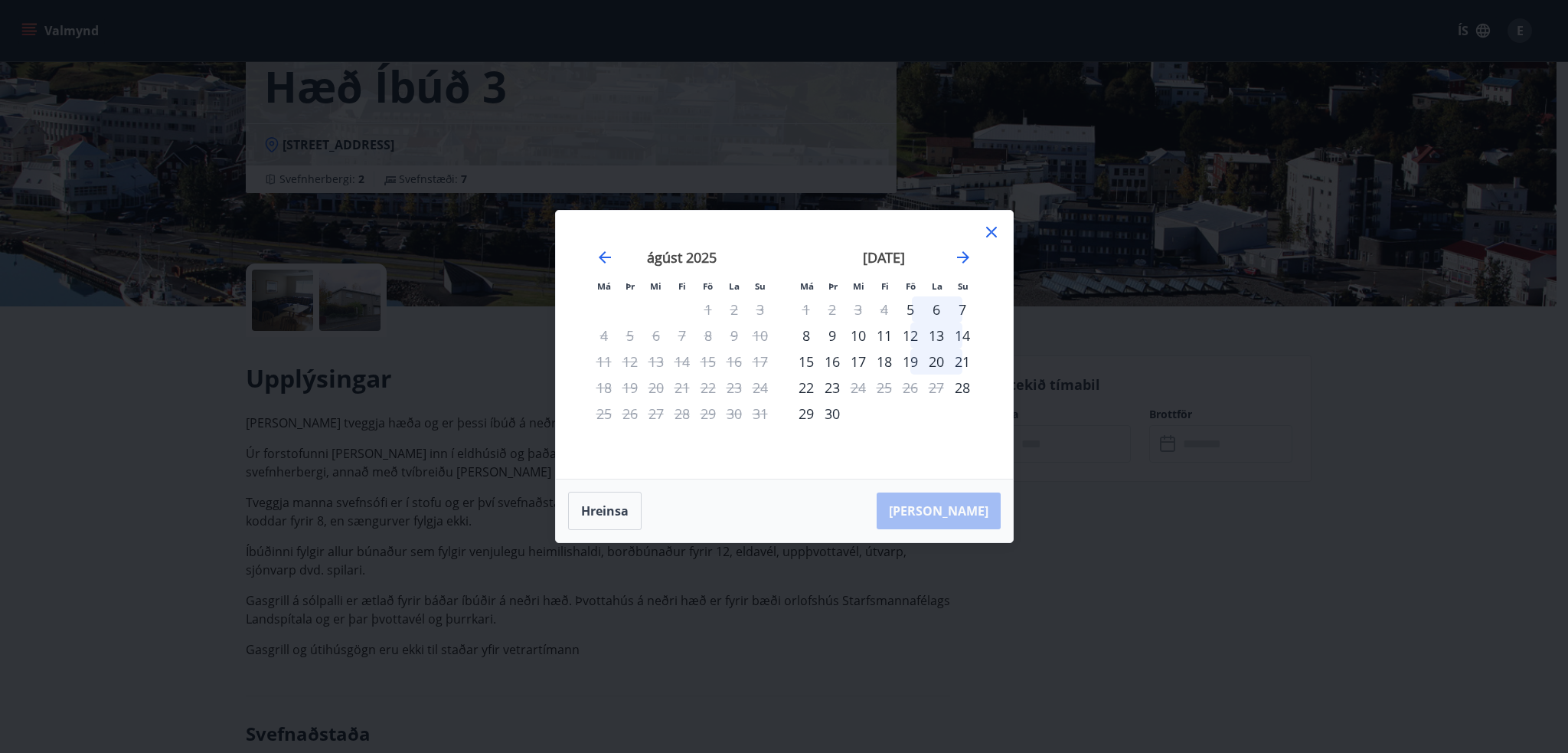
click at [995, 226] on icon at bounding box center [991, 232] width 18 height 18
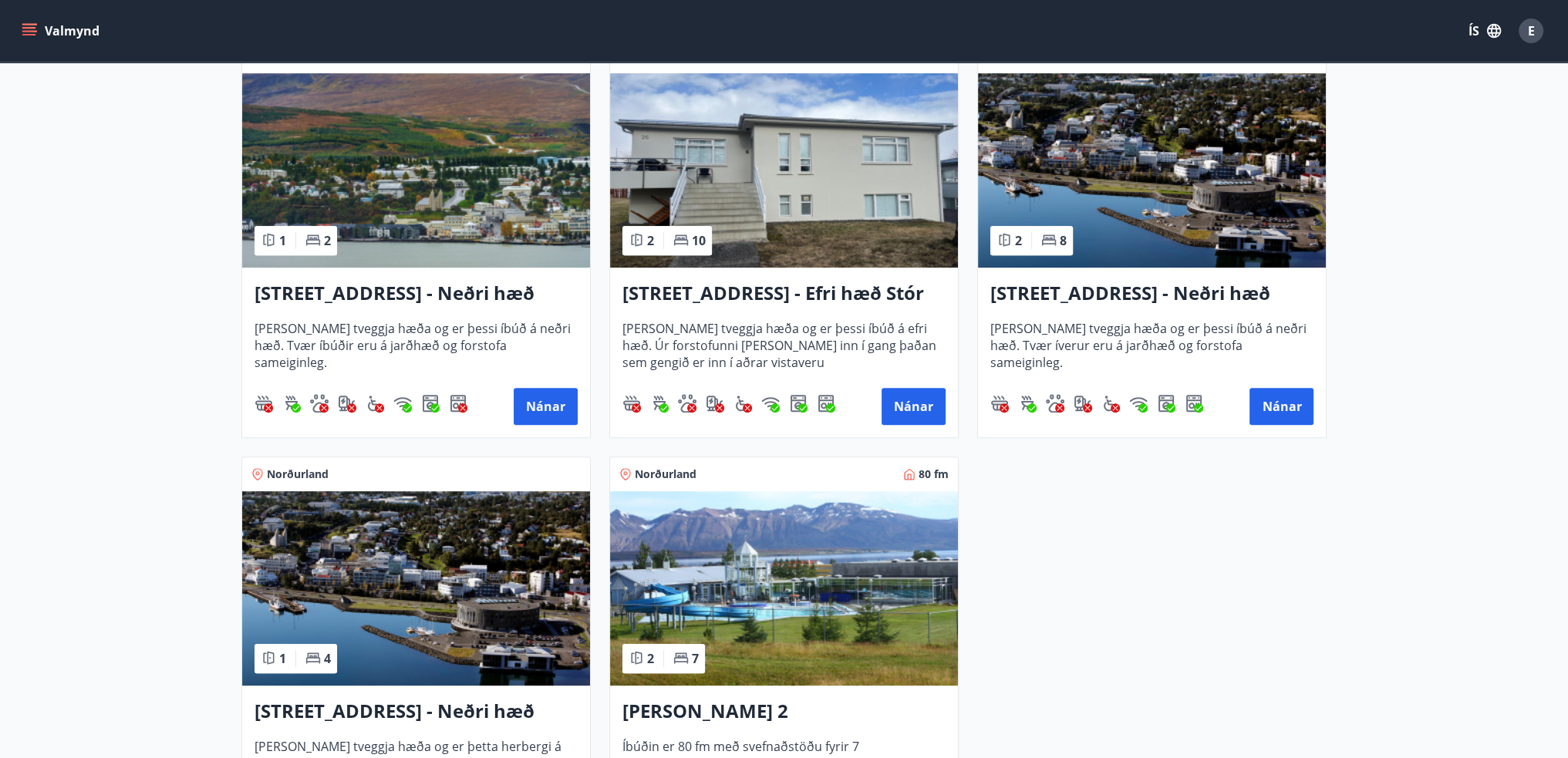
scroll to position [772, 0]
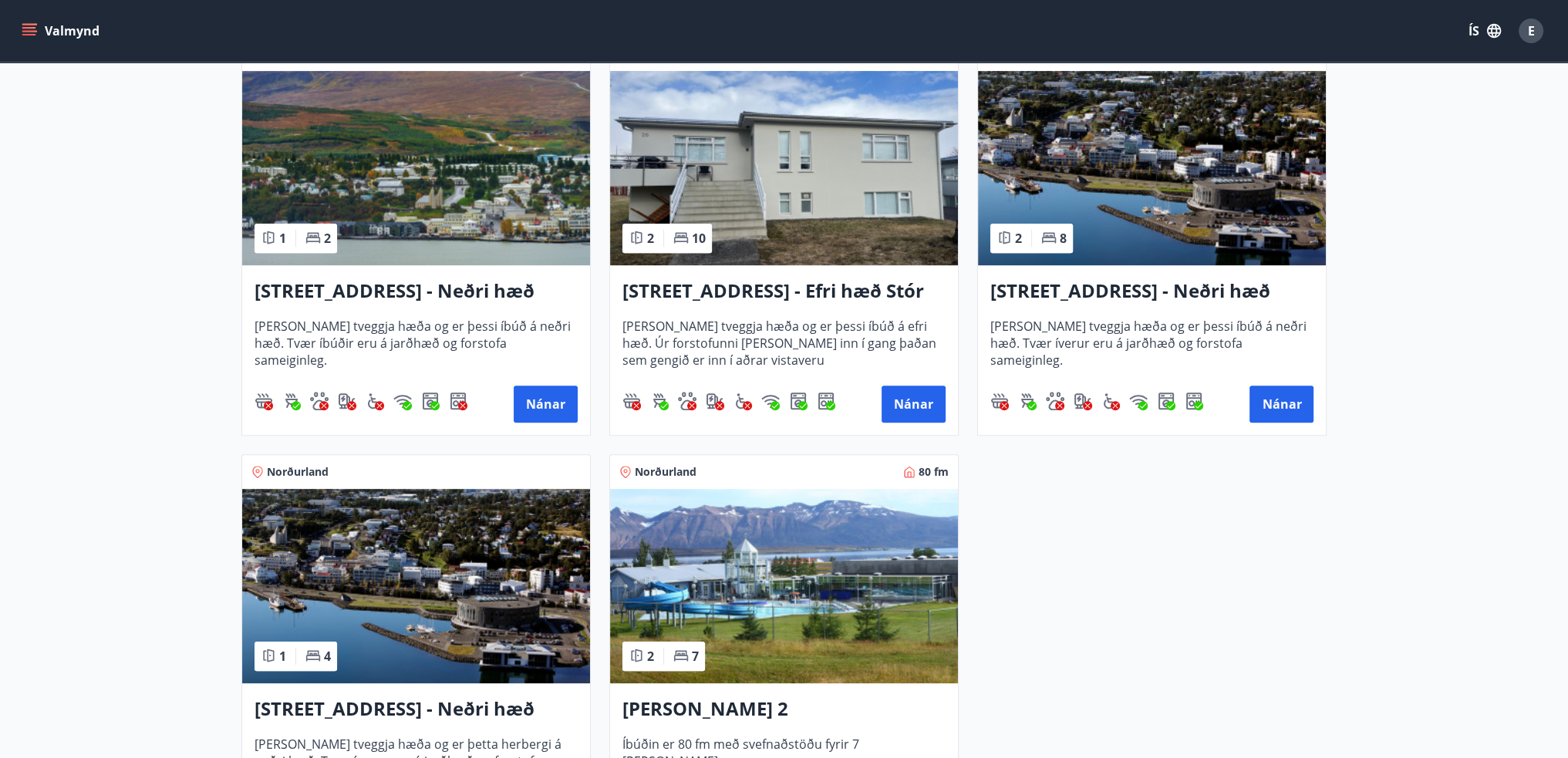
click at [766, 290] on h3 "[STREET_ADDRESS] - Efri hæð Stór íbúð 1" at bounding box center [784, 291] width 323 height 28
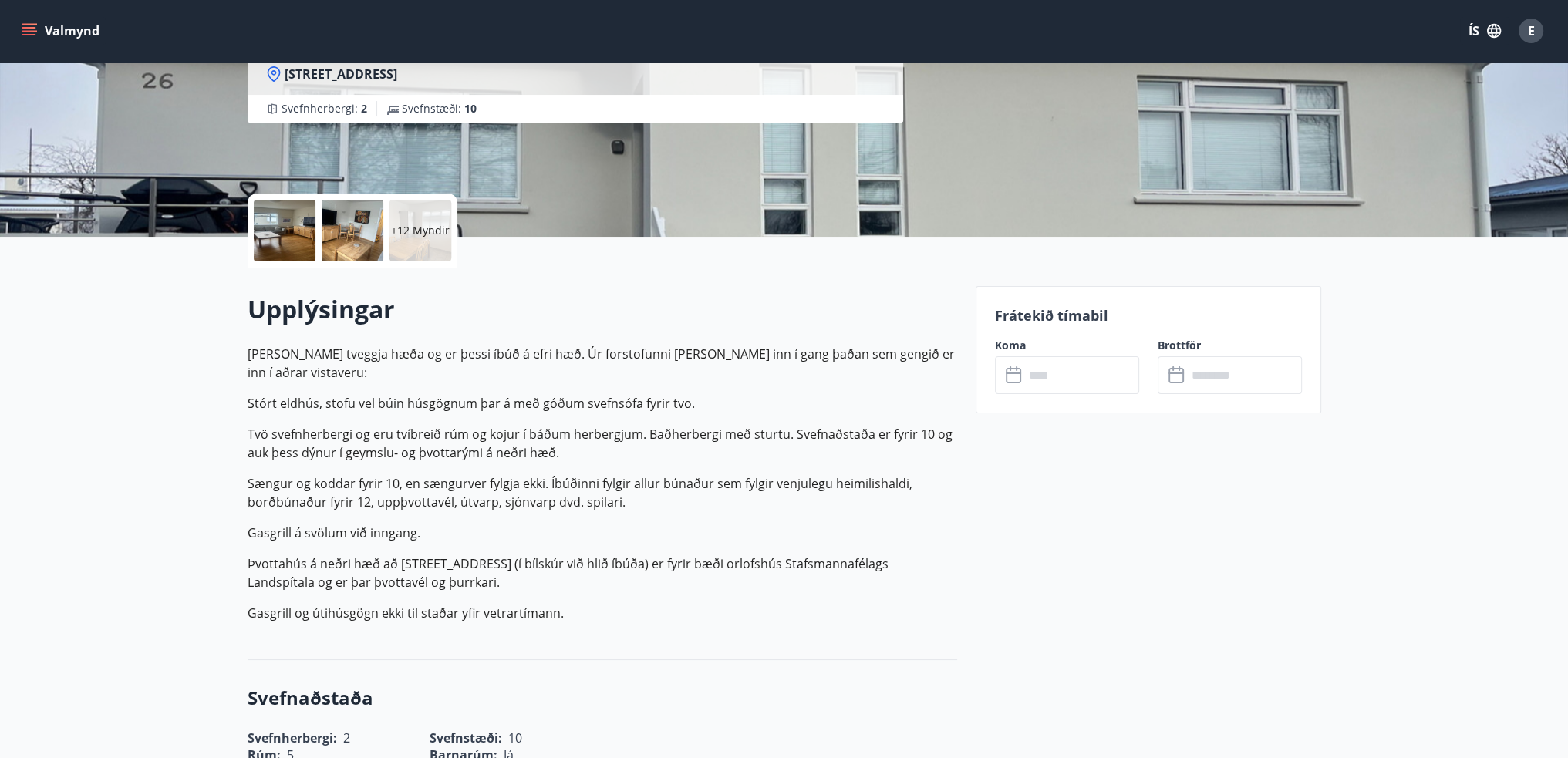
scroll to position [231, 0]
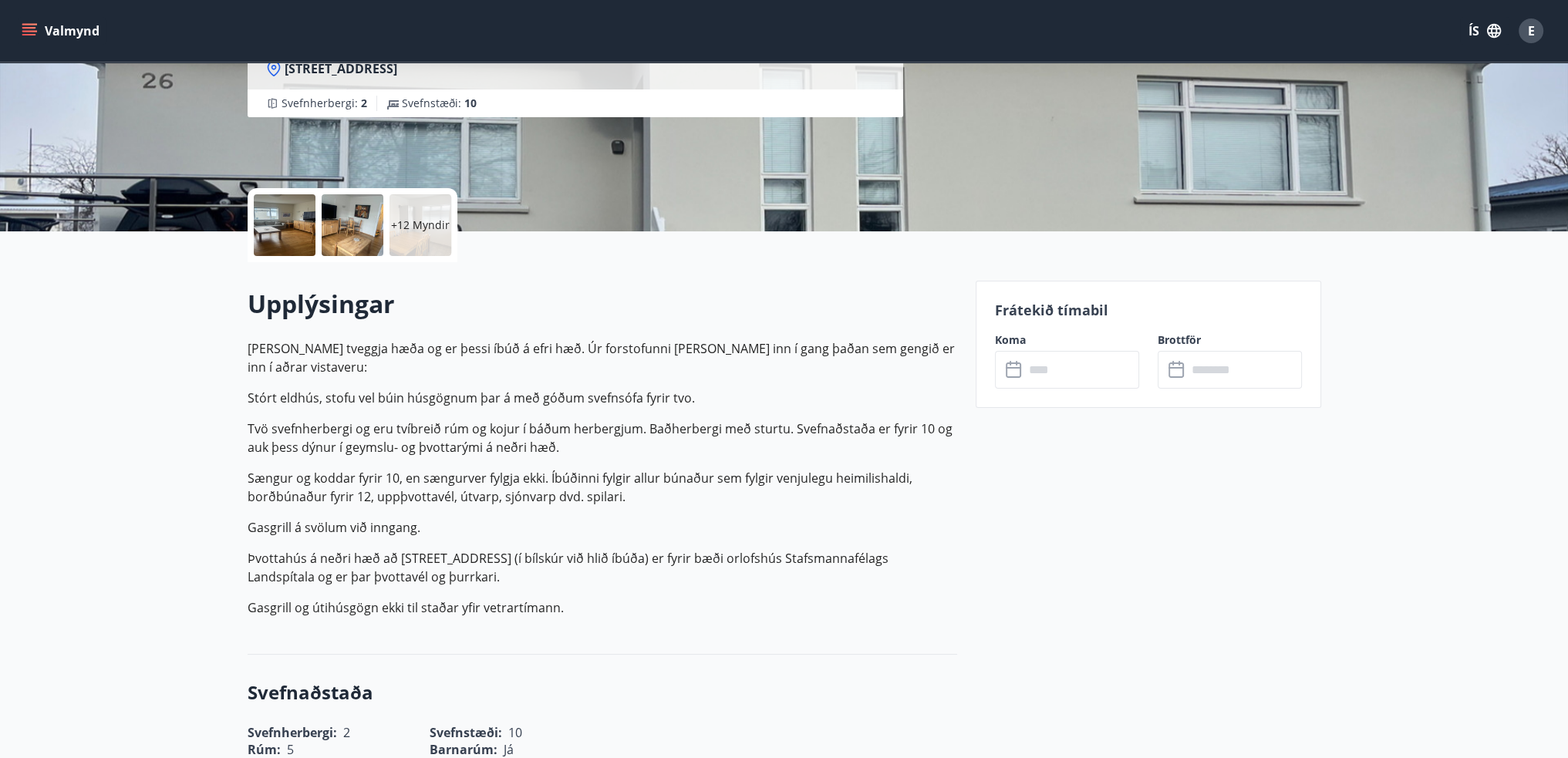
click at [1057, 363] on input "text" at bounding box center [1082, 369] width 115 height 38
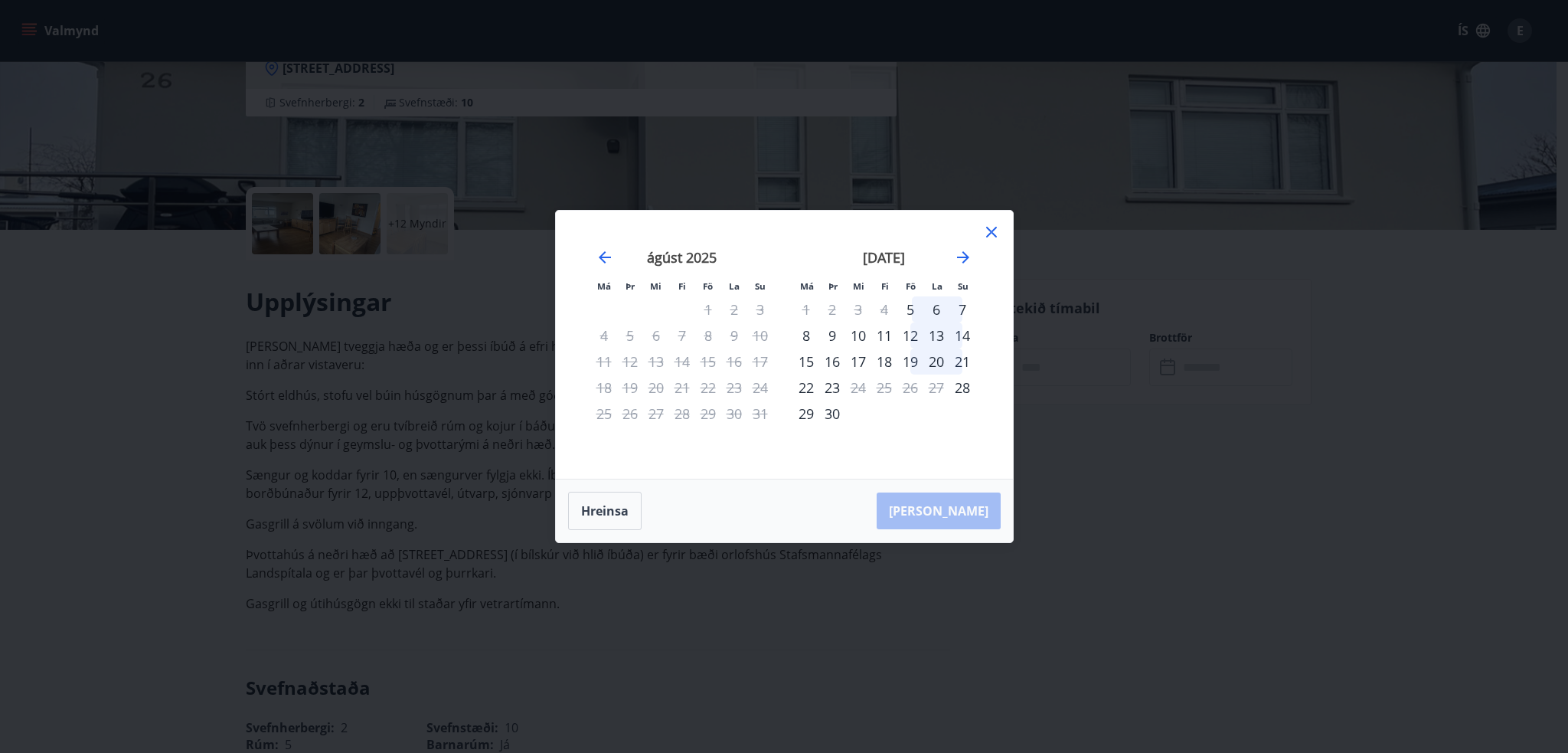
click at [994, 229] on icon at bounding box center [991, 232] width 10 height 10
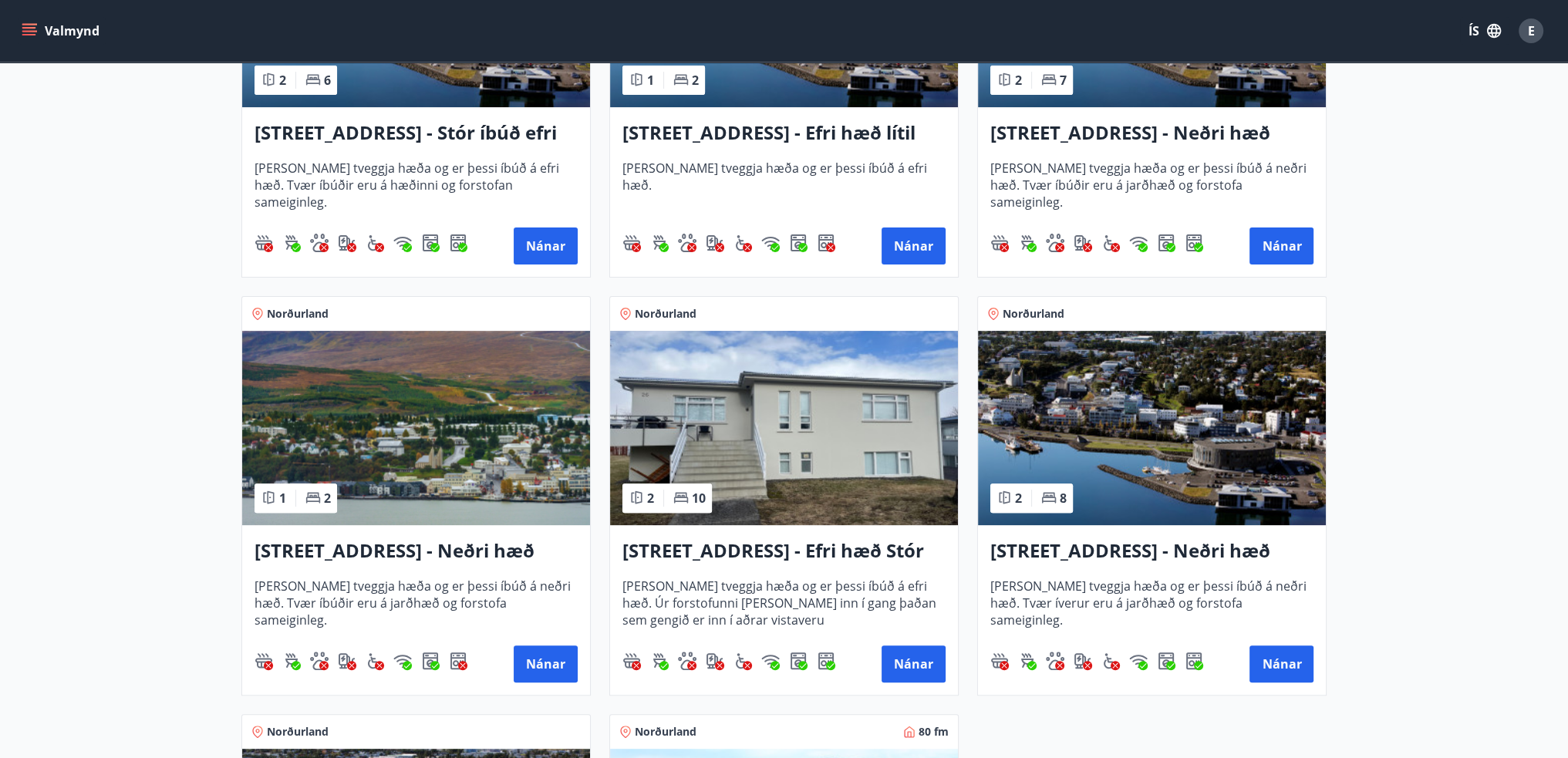
scroll to position [694, 0]
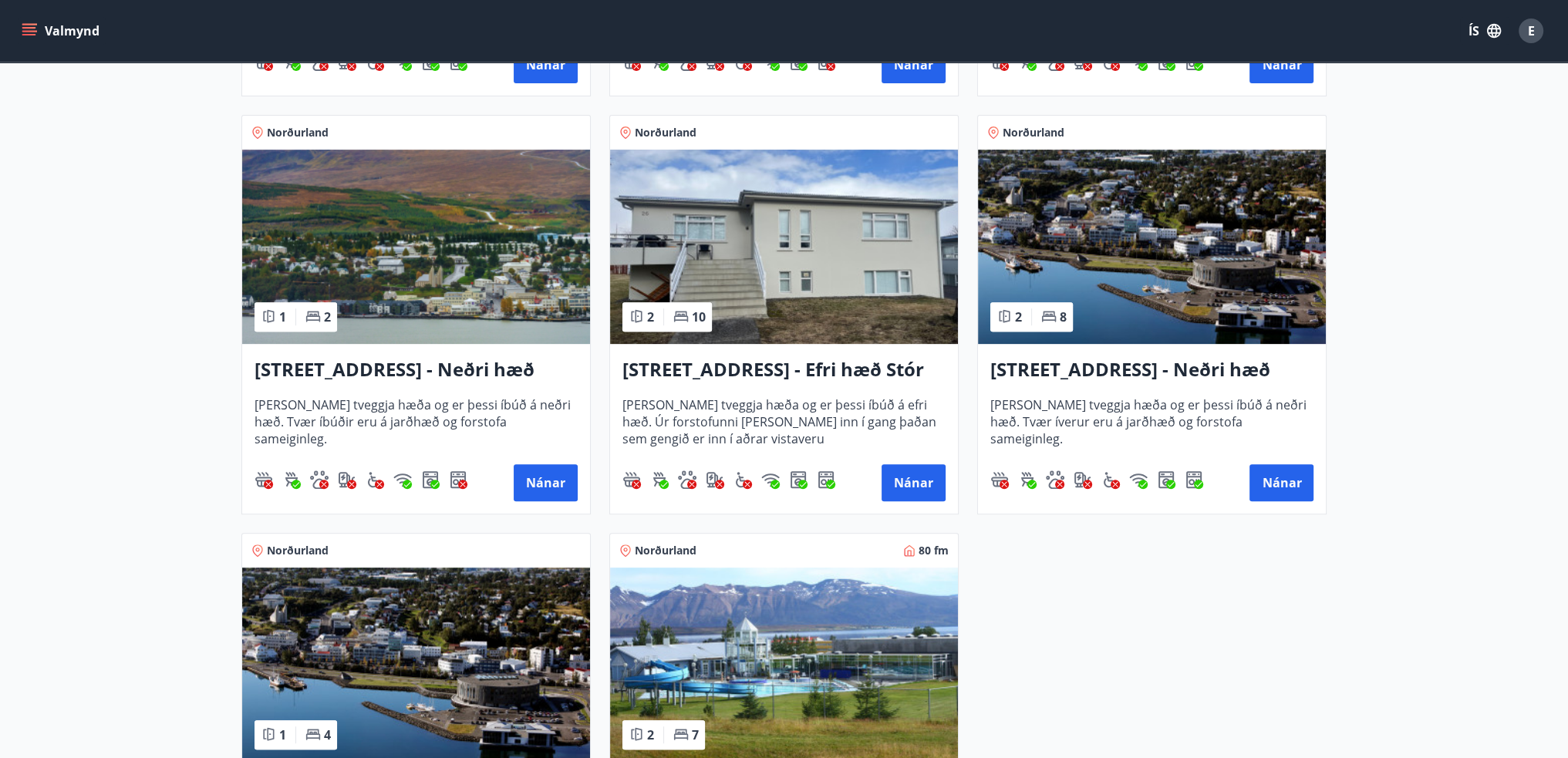
click at [1050, 367] on h3 "[STREET_ADDRESS] - Neðri hæð íbúð 2" at bounding box center [1152, 370] width 323 height 28
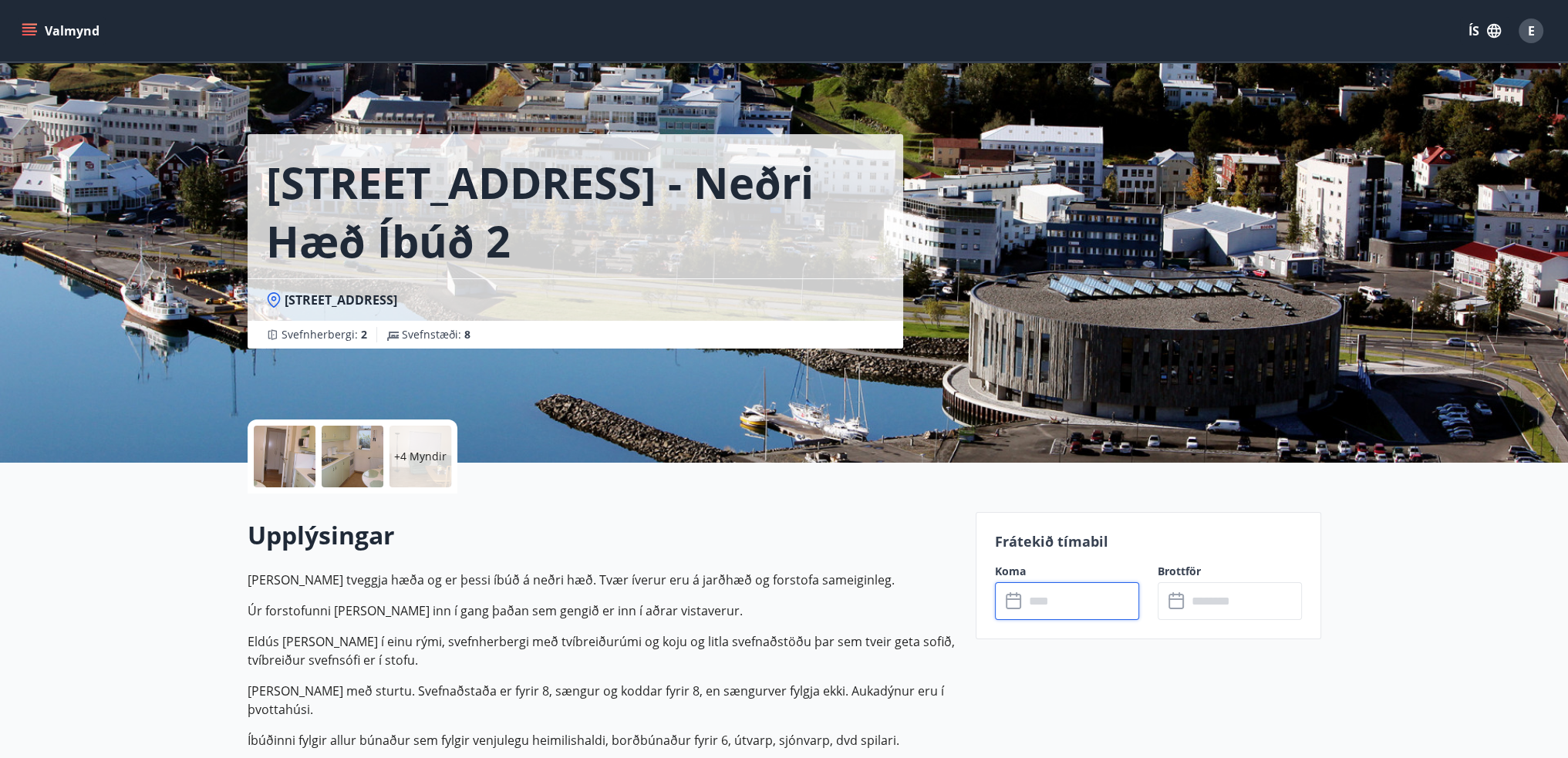
click at [1036, 607] on input "text" at bounding box center [1082, 601] width 115 height 38
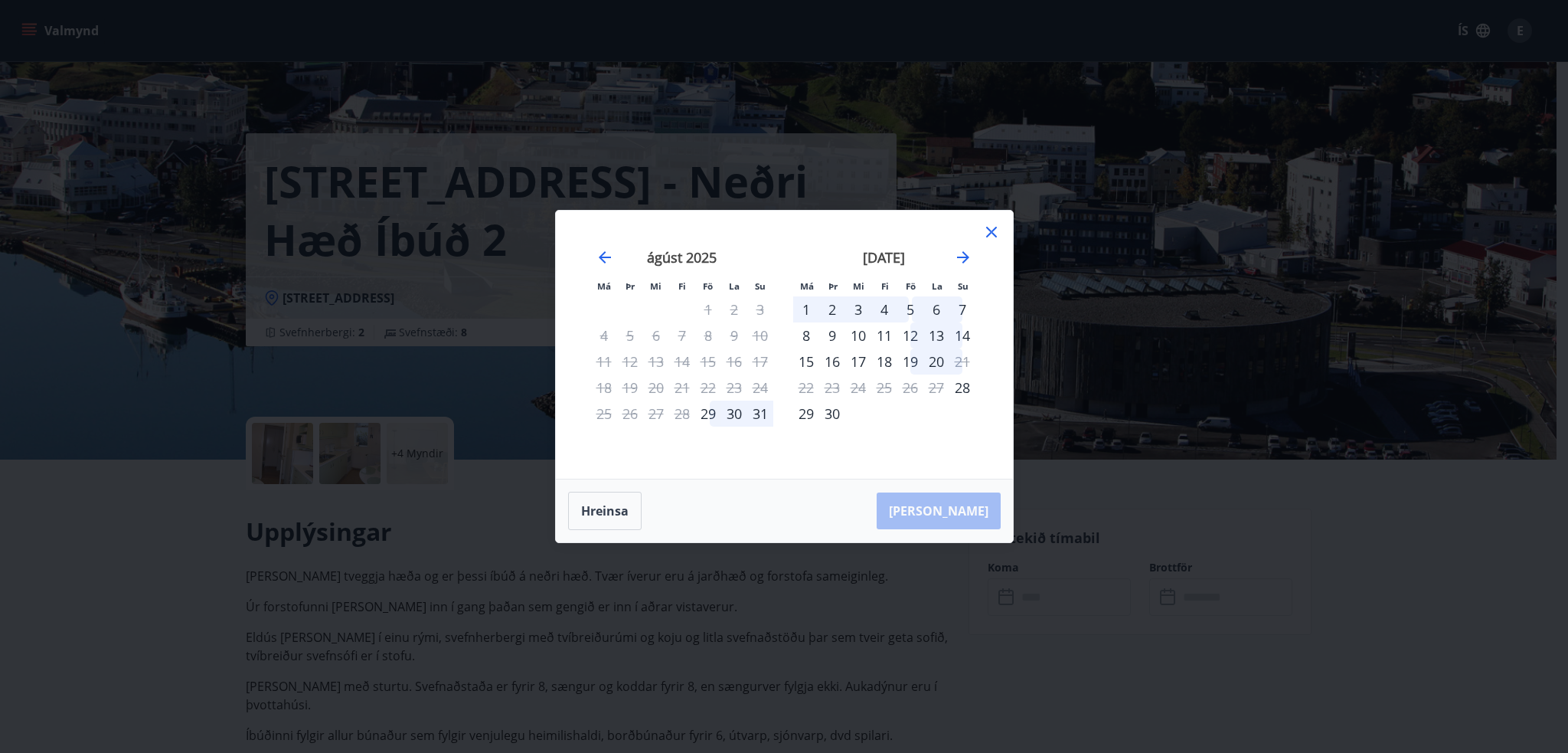
click at [988, 231] on icon at bounding box center [991, 232] width 18 height 18
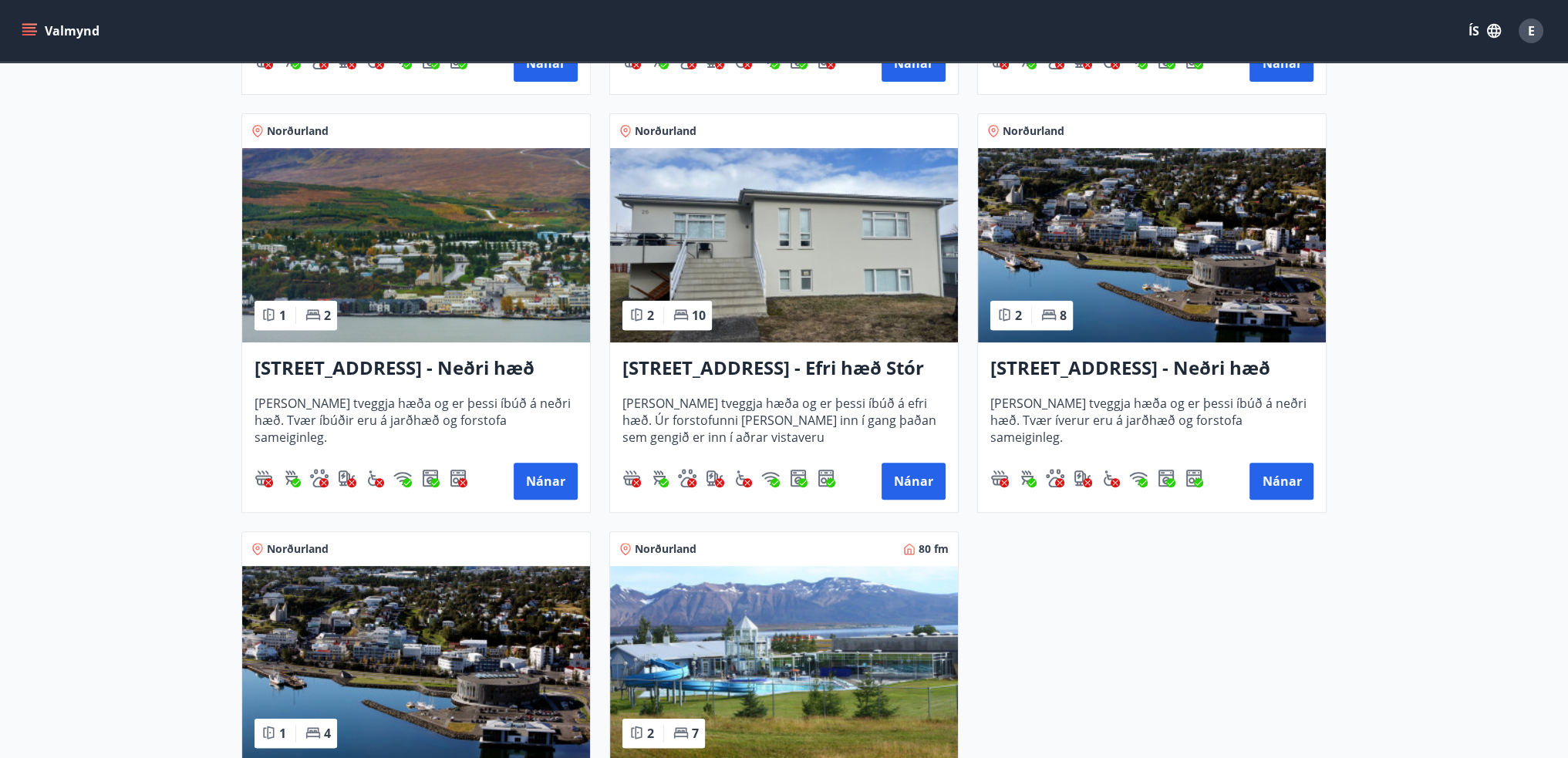
scroll to position [926, 0]
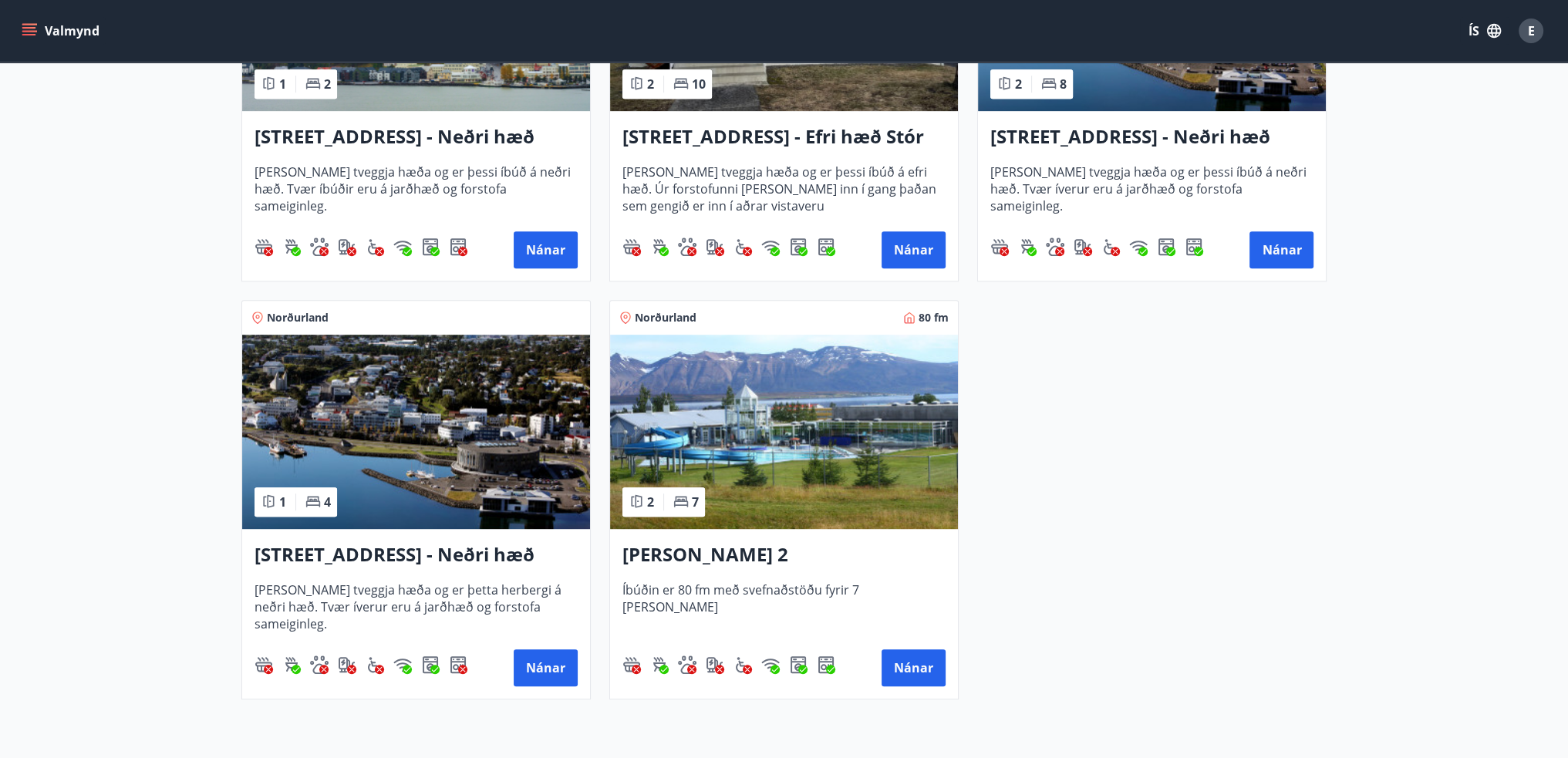
click at [453, 379] on img at bounding box center [416, 432] width 348 height 194
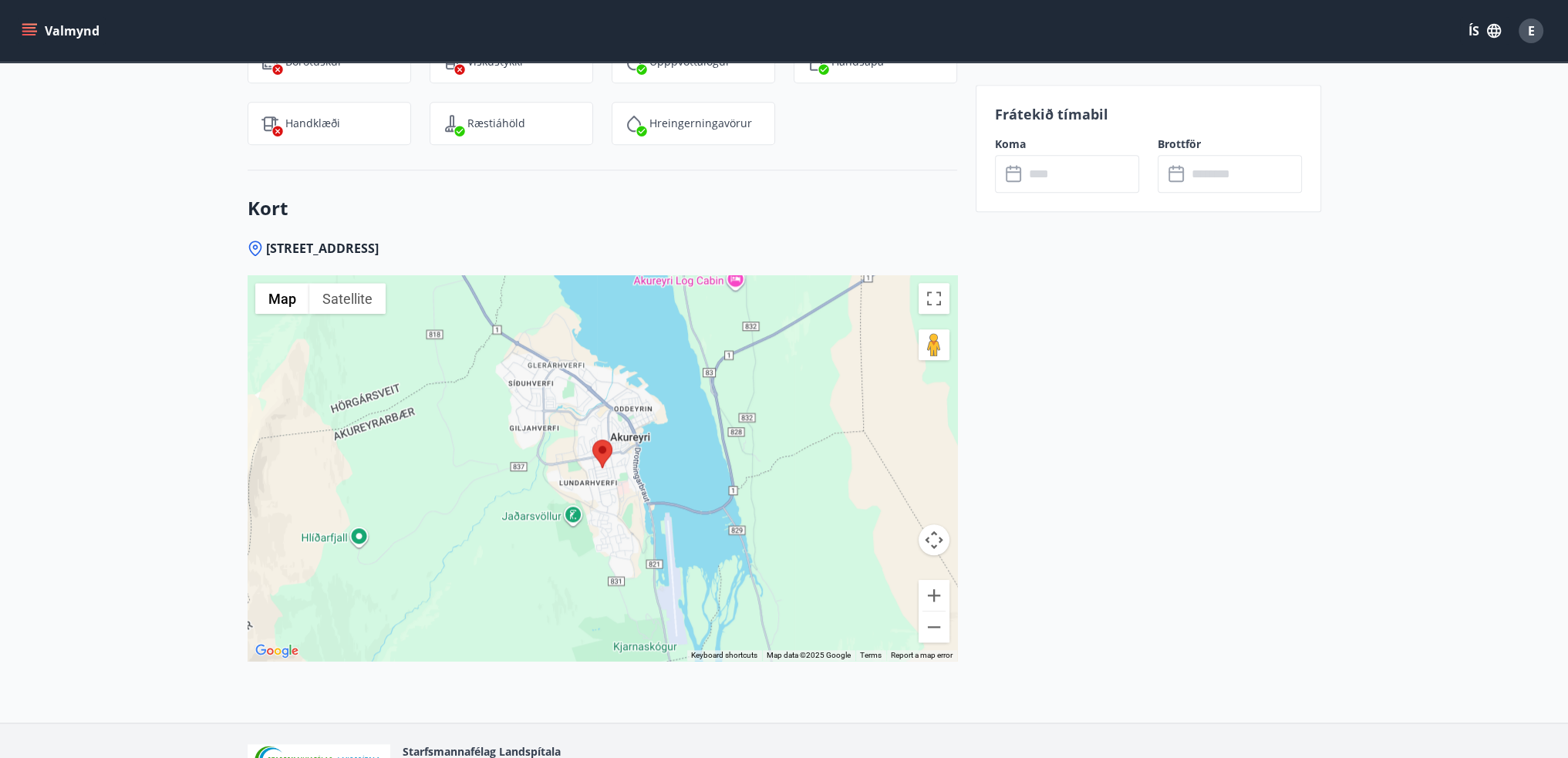
scroll to position [2088, 0]
